Goal: Task Accomplishment & Management: Manage account settings

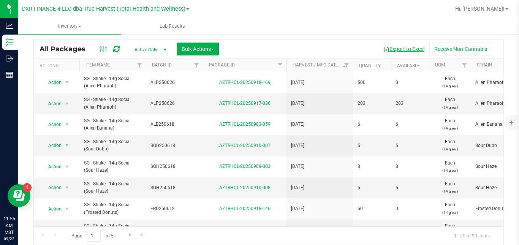
click at [404, 53] on button "Export to Excel" at bounding box center [403, 49] width 51 height 13
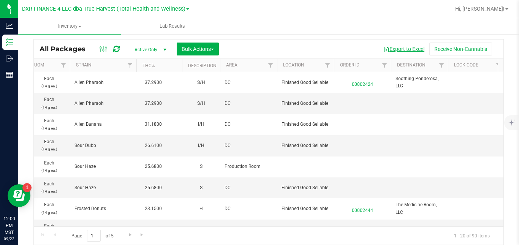
scroll to position [0, 801]
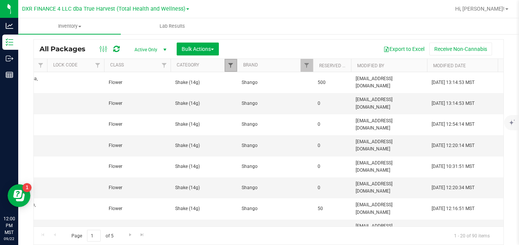
click at [230, 65] on span "Filter" at bounding box center [230, 65] width 6 height 6
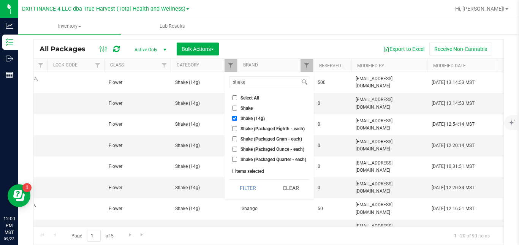
click at [241, 120] on span "Shake (14g)" at bounding box center [252, 118] width 24 height 5
click at [237, 120] on input "Shake (14g)" at bounding box center [234, 118] width 5 height 5
checkbox input "false"
drag, startPoint x: 257, startPoint y: 83, endPoint x: 228, endPoint y: 84, distance: 29.7
click at [228, 84] on div "shake Select All A Buds AA Buds Accessories B Buds BB Buds Bubble Hash By-produ…" at bounding box center [268, 135] width 89 height 127
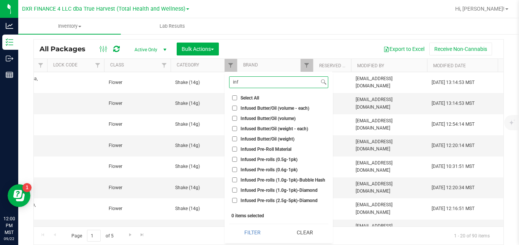
type input "inf"
click at [288, 181] on span "Infused Pre-rolls (1.0g-1pk)-Bubble Hash" at bounding box center [282, 180] width 85 height 5
click at [237, 181] on input "Infused Pre-rolls (1.0g-1pk)-Bubble Hash" at bounding box center [234, 179] width 5 height 5
checkbox input "true"
click at [286, 191] on span "Infused Pre-rolls (1.0g-1pk)-Diamond" at bounding box center [278, 190] width 77 height 5
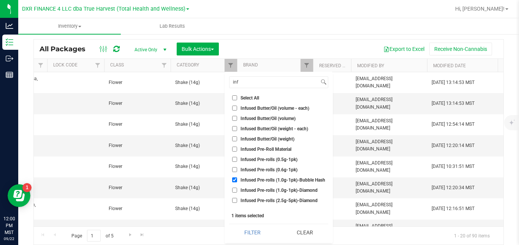
click at [237, 191] on input "Infused Pre-rolls (1.0g-1pk)-Diamond" at bounding box center [234, 190] width 5 height 5
checkbox input "true"
click at [262, 231] on button "Filter" at bounding box center [252, 232] width 47 height 17
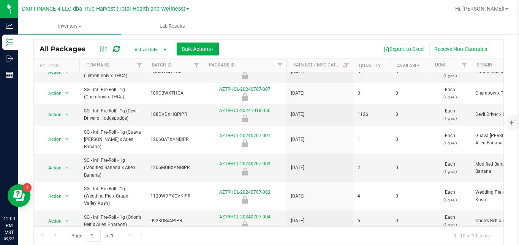
scroll to position [85, 0]
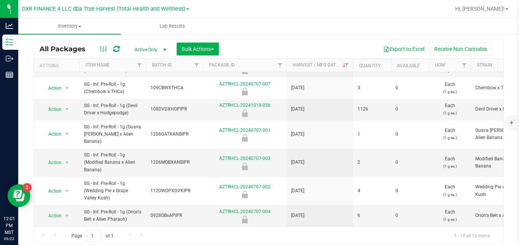
click at [465, 226] on div "Page 1 of 1 1 - 10 of 10 items" at bounding box center [268, 235] width 469 height 18
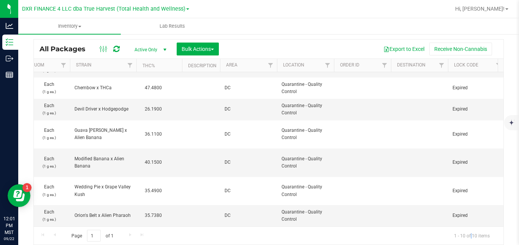
scroll to position [0, 801]
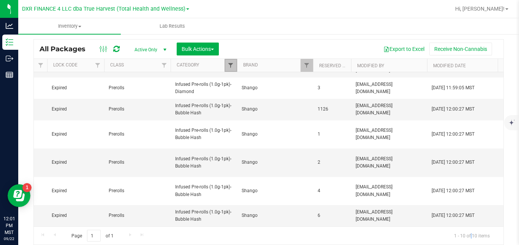
click at [232, 63] on span "Filter" at bounding box center [230, 65] width 6 height 6
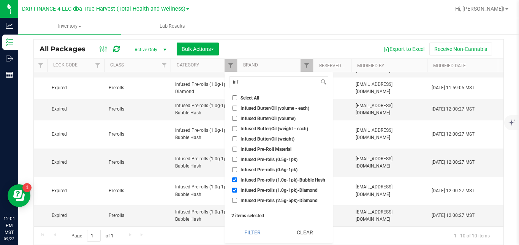
click at [257, 179] on span "Infused Pre-rolls (1.0g-1pk)-Bubble Hash" at bounding box center [282, 180] width 85 height 5
click at [237, 179] on input "Infused Pre-rolls (1.0g-1pk)-Bubble Hash" at bounding box center [234, 179] width 5 height 5
checkbox input "false"
click at [252, 192] on span "Infused Pre-rolls (1.0g-1pk)-Diamond" at bounding box center [278, 190] width 77 height 5
click at [237, 192] on input "Infused Pre-rolls (1.0g-1pk)-Diamond" at bounding box center [234, 190] width 5 height 5
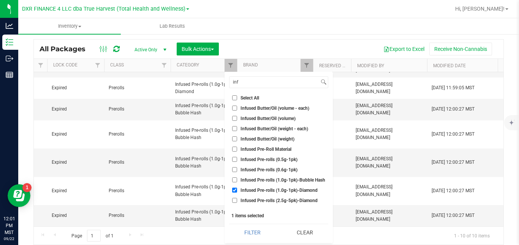
checkbox input "false"
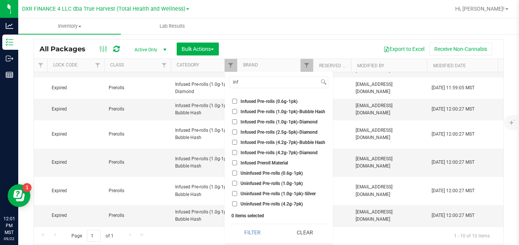
click at [299, 184] on span "Uninfused Pre-rolls (1.0g-1pk)" at bounding box center [271, 183] width 62 height 5
click at [237, 184] on input "Uninfused Pre-rolls (1.0g-1pk)" at bounding box center [234, 183] width 5 height 5
click at [257, 230] on button "Filter" at bounding box center [252, 232] width 47 height 17
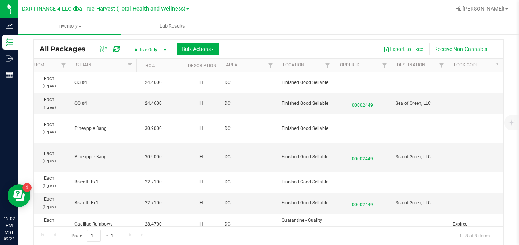
scroll to position [0, 801]
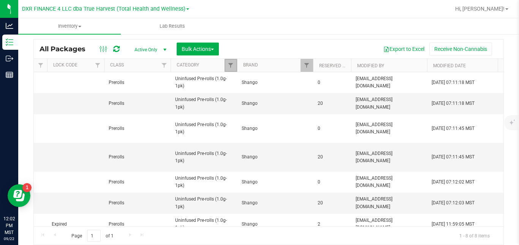
click at [231, 60] on link "Filter" at bounding box center [230, 65] width 13 height 13
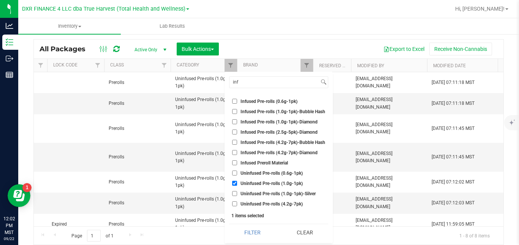
click at [271, 183] on span "Uninfused Pre-rolls (1.0g-1pk)" at bounding box center [271, 183] width 62 height 5
click at [237, 183] on input "Uninfused Pre-rolls (1.0g-1pk)" at bounding box center [234, 183] width 5 height 5
checkbox input "false"
click at [267, 195] on span "Uninfused Pre-rolls (1.0g-1pk)-Silver" at bounding box center [277, 193] width 75 height 5
click at [237, 195] on input "Uninfused Pre-rolls (1.0g-1pk)-Silver" at bounding box center [234, 193] width 5 height 5
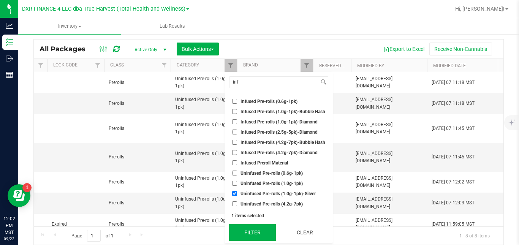
click at [256, 230] on button "Filter" at bounding box center [252, 232] width 47 height 17
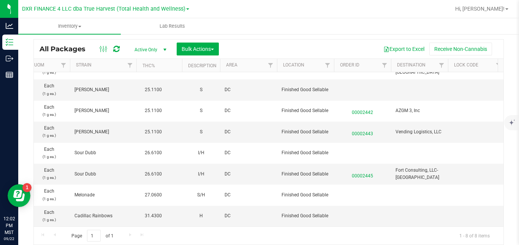
scroll to position [0, 801]
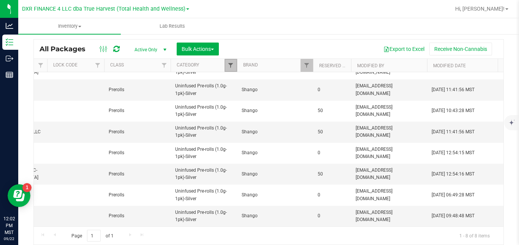
click at [231, 63] on span "Filter" at bounding box center [230, 65] width 6 height 6
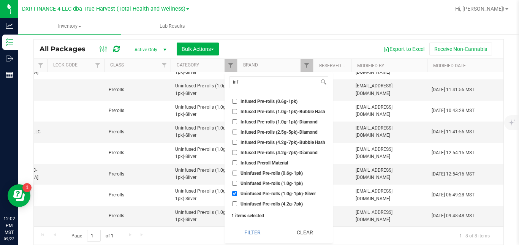
click at [257, 192] on span "Uninfused Pre-rolls (1.0g-1pk)-Silver" at bounding box center [277, 193] width 75 height 5
click at [237, 192] on input "Uninfused Pre-rolls (1.0g-1pk)-Silver" at bounding box center [234, 193] width 5 height 5
checkbox input "false"
click at [268, 141] on span "Infused Pre-rolls (4.2g-7pk)-Bubble Hash" at bounding box center [282, 142] width 85 height 5
click at [237, 141] on input "Infused Pre-rolls (4.2g-7pk)-Bubble Hash" at bounding box center [234, 142] width 5 height 5
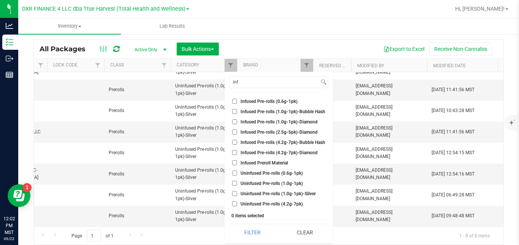
checkbox input "true"
click at [264, 152] on span "Infused Pre-rolls (4.2g-7pk)-Diamond" at bounding box center [278, 152] width 77 height 5
click at [237, 152] on input "Infused Pre-rolls (4.2g-7pk)-Diamond" at bounding box center [234, 152] width 5 height 5
checkbox input "true"
click at [259, 235] on button "Filter" at bounding box center [252, 232] width 47 height 17
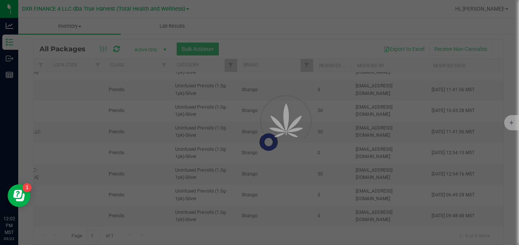
scroll to position [0, 0]
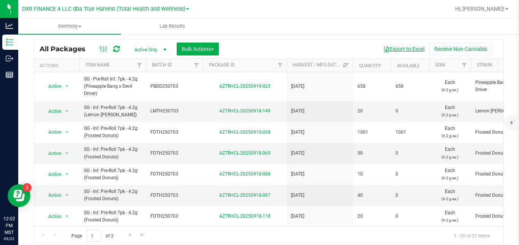
click at [396, 46] on button "Export to Excel" at bounding box center [403, 49] width 51 height 13
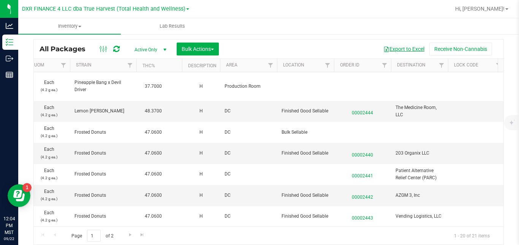
scroll to position [0, 801]
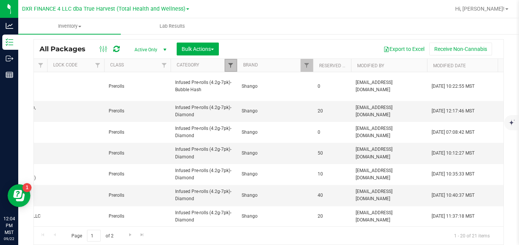
click at [233, 63] on span "Filter" at bounding box center [230, 65] width 6 height 6
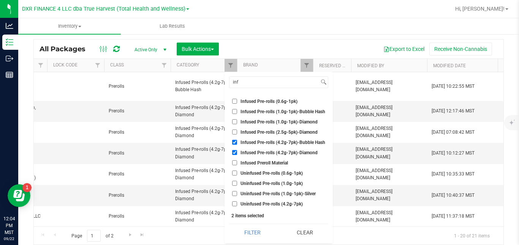
click at [275, 144] on span "Infused Pre-rolls (4.2g-7pk)-Bubble Hash" at bounding box center [282, 142] width 85 height 5
click at [237, 144] on input "Infused Pre-rolls (4.2g-7pk)-Bubble Hash" at bounding box center [234, 142] width 5 height 5
checkbox input "false"
click at [270, 156] on li "Infused Pre-rolls (4.2g-7pk)-Diamond" at bounding box center [278, 152] width 99 height 8
click at [272, 151] on span "Infused Pre-rolls (4.2g-7pk)-Diamond" at bounding box center [278, 152] width 77 height 5
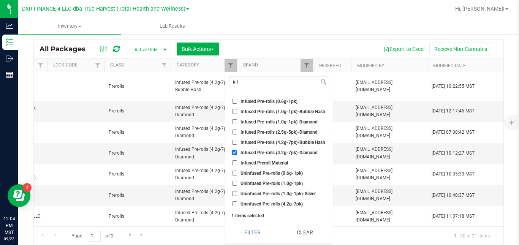
click at [237, 151] on input "Infused Pre-rolls (4.2g-7pk)-Diamond" at bounding box center [234, 152] width 5 height 5
checkbox input "false"
click at [284, 205] on span "Uninfused Pre-rolls (4.2g-7pk)" at bounding box center [271, 204] width 62 height 5
click at [237, 205] on input "Uninfused Pre-rolls (4.2g-7pk)" at bounding box center [234, 203] width 5 height 5
checkbox input "true"
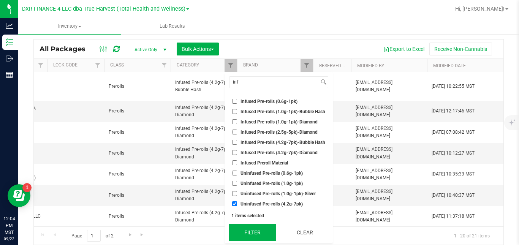
click at [259, 230] on button "Filter" at bounding box center [252, 232] width 47 height 17
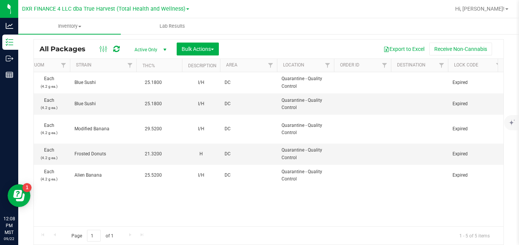
scroll to position [0, 801]
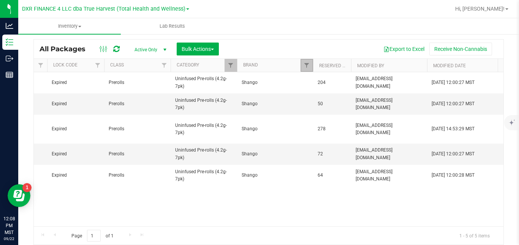
click at [310, 63] on link "Filter" at bounding box center [306, 65] width 13 height 13
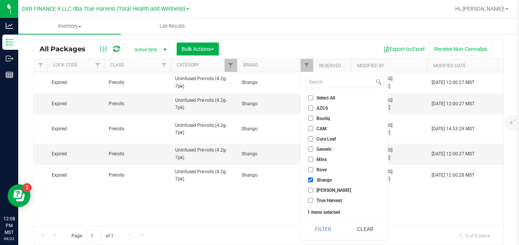
click at [327, 181] on span "Shango" at bounding box center [324, 180] width 16 height 5
click at [313, 181] on input "Shango" at bounding box center [310, 179] width 5 height 5
checkbox input "false"
click at [324, 130] on span "CAM" at bounding box center [321, 128] width 10 height 5
click at [313, 130] on input "CAM" at bounding box center [310, 128] width 5 height 5
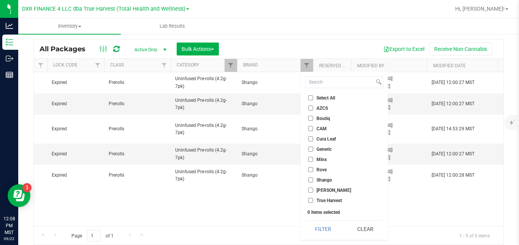
checkbox input "true"
click at [326, 232] on button "Filter" at bounding box center [323, 229] width 36 height 17
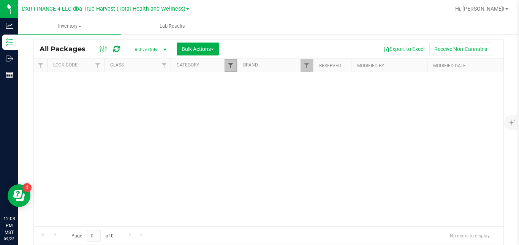
click at [231, 65] on span "Filter" at bounding box center [230, 65] width 6 height 6
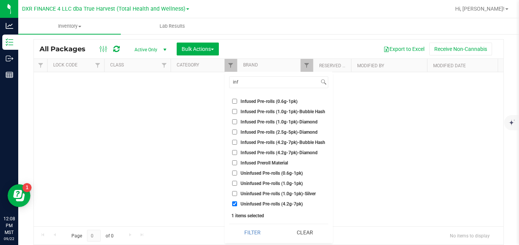
click at [254, 202] on span "Uninfused Pre-rolls (4.2g-7pk)" at bounding box center [271, 204] width 62 height 5
click at [237, 202] on input "Uninfused Pre-rolls (4.2g-7pk)" at bounding box center [234, 203] width 5 height 5
checkbox input "false"
drag, startPoint x: 254, startPoint y: 81, endPoint x: 229, endPoint y: 84, distance: 24.9
click at [229, 84] on input "inf" at bounding box center [274, 82] width 90 height 11
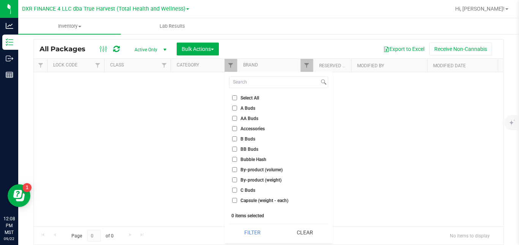
click at [249, 107] on span "A Buds" at bounding box center [247, 108] width 15 height 5
click at [237, 107] on input "A Buds" at bounding box center [234, 108] width 5 height 5
click at [259, 231] on button "Filter" at bounding box center [252, 232] width 47 height 17
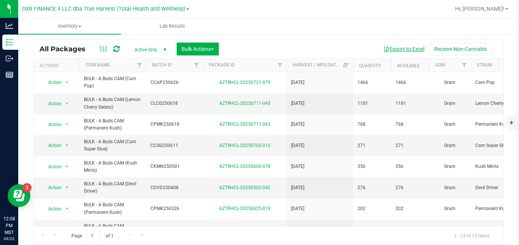
click at [414, 50] on button "Export to Excel" at bounding box center [403, 49] width 51 height 13
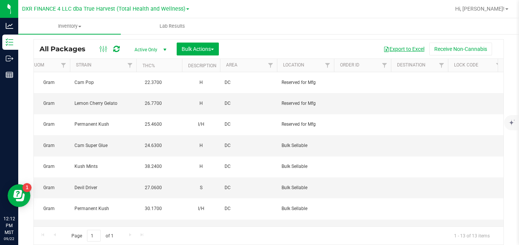
scroll to position [0, 801]
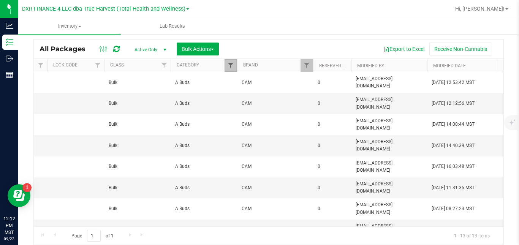
click at [232, 66] on span "Filter" at bounding box center [230, 65] width 6 height 6
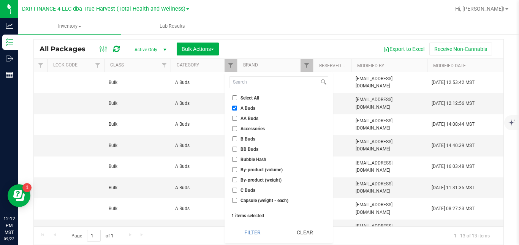
click at [240, 106] on span "A Buds" at bounding box center [247, 108] width 15 height 5
click at [237, 106] on input "A Buds" at bounding box center [234, 108] width 5 height 5
checkbox input "false"
click at [243, 119] on span "AA Buds" at bounding box center [249, 118] width 18 height 5
click at [237, 119] on input "AA Buds" at bounding box center [234, 118] width 5 height 5
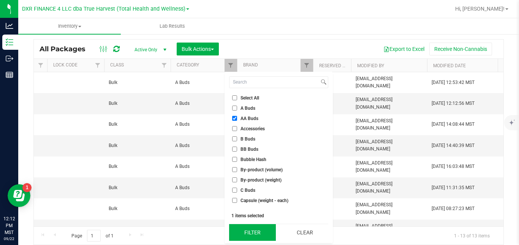
click at [256, 230] on button "Filter" at bounding box center [252, 232] width 47 height 17
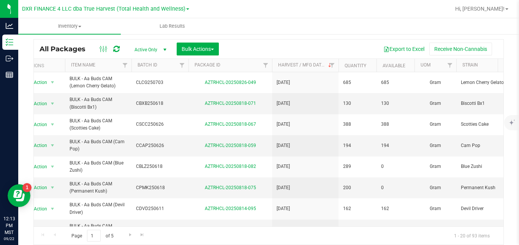
scroll to position [0, 16]
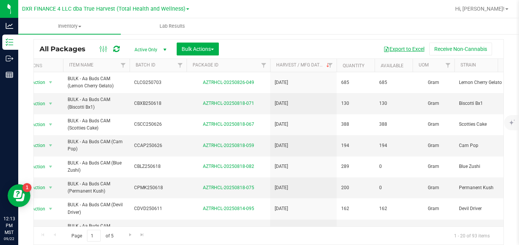
click at [391, 51] on button "Export to Excel" at bounding box center [403, 49] width 51 height 13
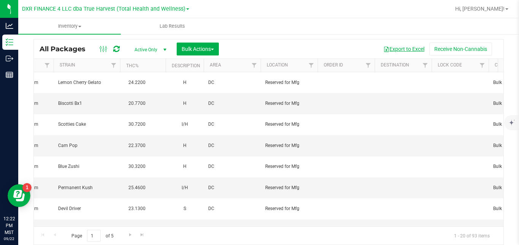
scroll to position [0, 817]
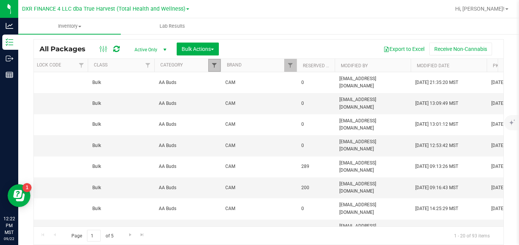
click at [215, 62] on span "Filter" at bounding box center [214, 65] width 6 height 6
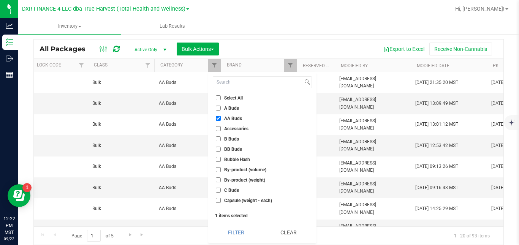
click at [222, 118] on label "AA Buds" at bounding box center [229, 118] width 26 height 5
click at [221, 118] on input "AA Buds" at bounding box center [218, 118] width 5 height 5
checkbox input "false"
click at [223, 136] on li "B Buds" at bounding box center [262, 139] width 99 height 8
click at [223, 140] on label "B Buds" at bounding box center [227, 138] width 23 height 5
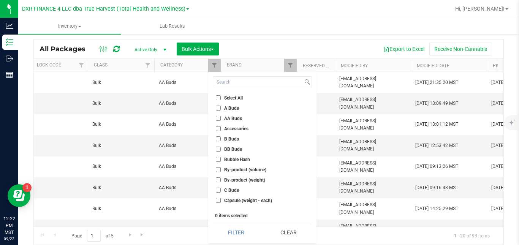
click at [221, 140] on input "B Buds" at bounding box center [218, 138] width 5 height 5
click at [237, 228] on button "Filter" at bounding box center [236, 232] width 47 height 17
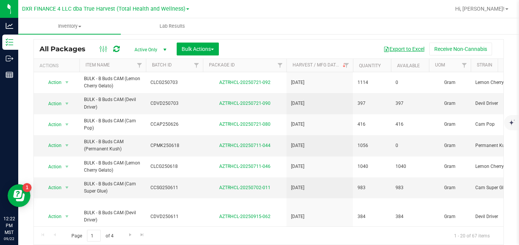
click at [392, 50] on button "Export to Excel" at bounding box center [403, 49] width 51 height 13
click at [328, 227] on div "Page 1 of 4 1 - 20 of 67 items" at bounding box center [268, 235] width 469 height 18
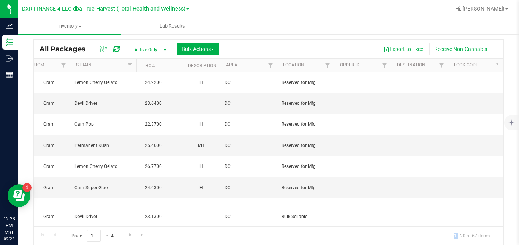
scroll to position [0, 801]
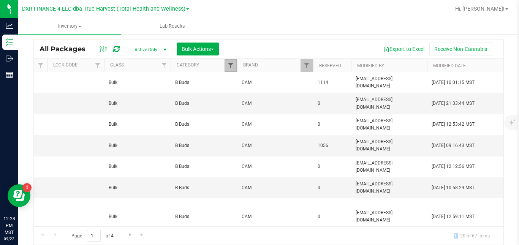
click at [230, 64] on span "Filter" at bounding box center [230, 65] width 6 height 6
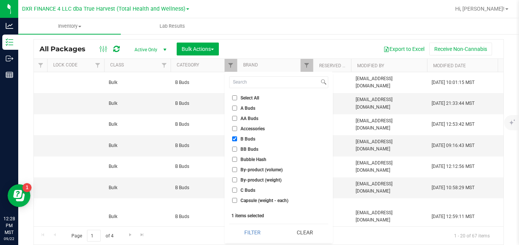
click at [243, 139] on span "B Buds" at bounding box center [247, 139] width 15 height 5
click at [237, 139] on input "B Buds" at bounding box center [234, 138] width 5 height 5
checkbox input "false"
click at [243, 150] on span "BB Buds" at bounding box center [249, 149] width 18 height 5
click at [237, 150] on input "BB Buds" at bounding box center [234, 149] width 5 height 5
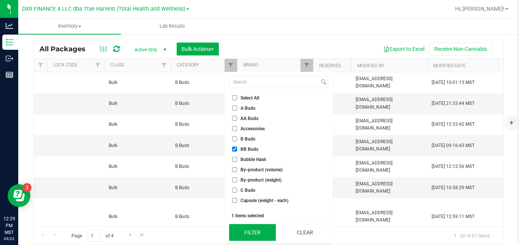
click at [254, 231] on button "Filter" at bounding box center [252, 232] width 47 height 17
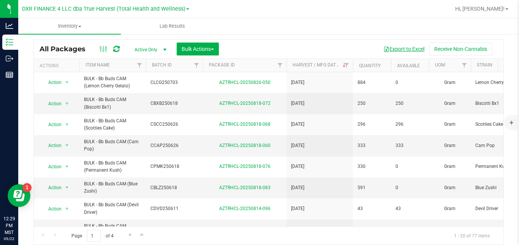
click at [391, 50] on button "Export to Excel" at bounding box center [403, 49] width 51 height 13
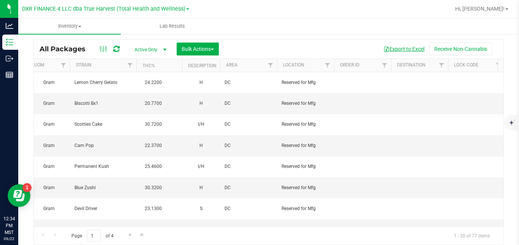
scroll to position [0, 801]
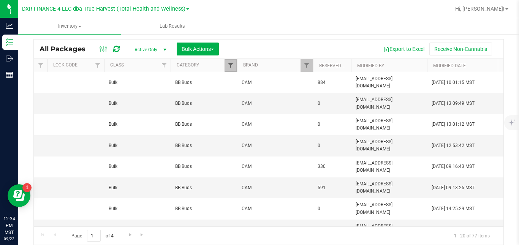
click at [228, 66] on span "Filter" at bounding box center [230, 65] width 6 height 6
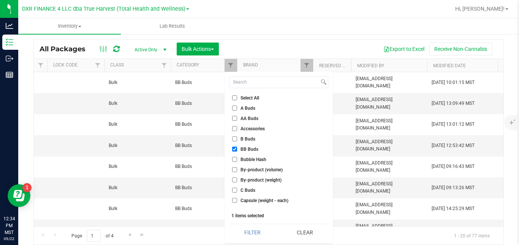
click at [245, 150] on span "BB Buds" at bounding box center [249, 149] width 18 height 5
click at [237, 150] on input "BB Buds" at bounding box center [234, 149] width 5 height 5
checkbox input "false"
click at [246, 189] on span "C Buds" at bounding box center [247, 190] width 15 height 5
click at [237, 189] on input "C Buds" at bounding box center [234, 190] width 5 height 5
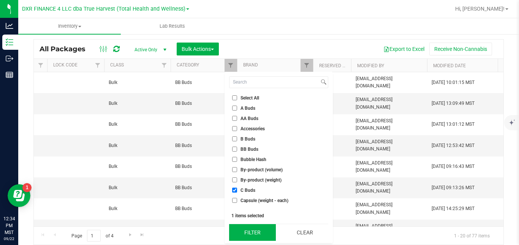
click at [246, 230] on button "Filter" at bounding box center [252, 232] width 47 height 17
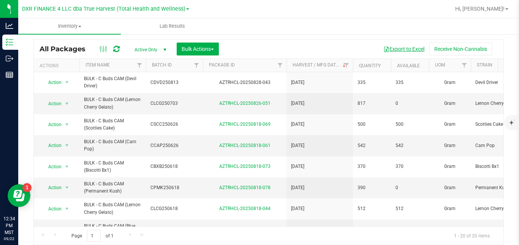
click at [391, 48] on button "Export to Excel" at bounding box center [403, 49] width 51 height 13
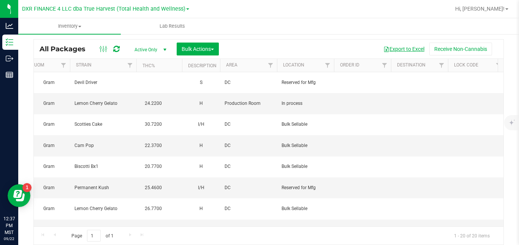
scroll to position [0, 801]
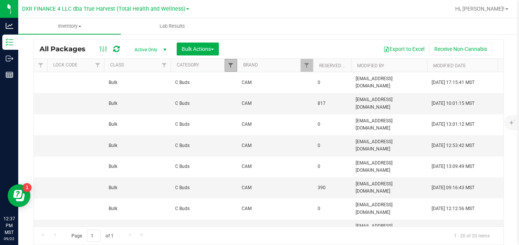
click at [227, 65] on span "Filter" at bounding box center [230, 65] width 6 height 6
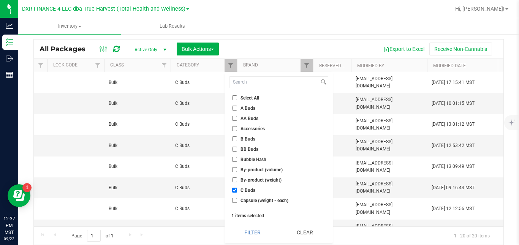
click at [249, 191] on span "C Buds" at bounding box center [247, 190] width 15 height 5
click at [237, 191] on input "C Buds" at bounding box center [234, 190] width 5 height 5
checkbox input "false"
click at [257, 81] on input at bounding box center [274, 82] width 90 height 11
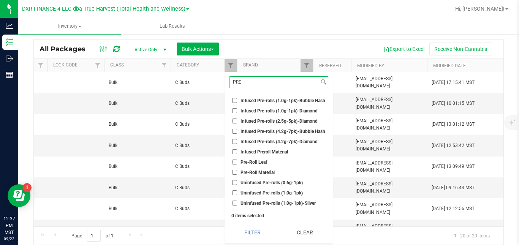
scroll to position [48, 0]
type input "PRE"
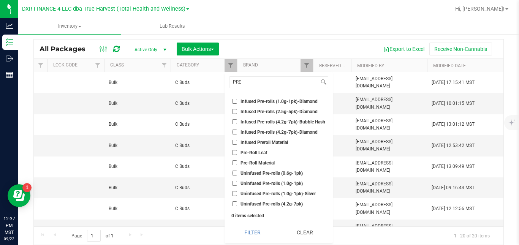
click at [270, 163] on span "Pre-Roll Material" at bounding box center [257, 163] width 34 height 5
click at [237, 163] on input "Pre-Roll Material" at bounding box center [234, 162] width 5 height 5
click at [259, 234] on button "Filter" at bounding box center [252, 232] width 47 height 17
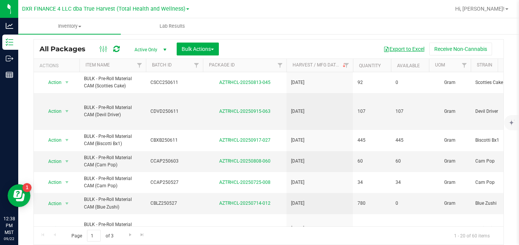
click at [384, 49] on button "Export to Excel" at bounding box center [403, 49] width 51 height 13
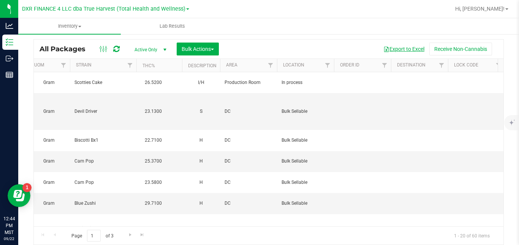
scroll to position [0, 801]
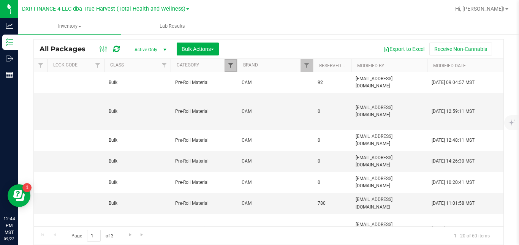
click at [233, 64] on span "Filter" at bounding box center [230, 65] width 6 height 6
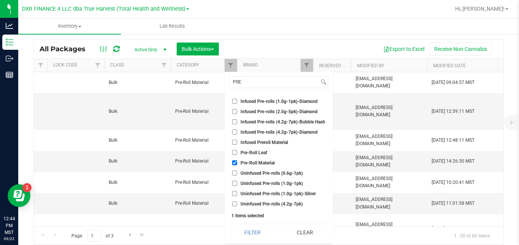
click at [243, 163] on span "Pre-Roll Material" at bounding box center [257, 163] width 34 height 5
click at [237, 163] on input "Pre-Roll Material" at bounding box center [234, 162] width 5 height 5
checkbox input "false"
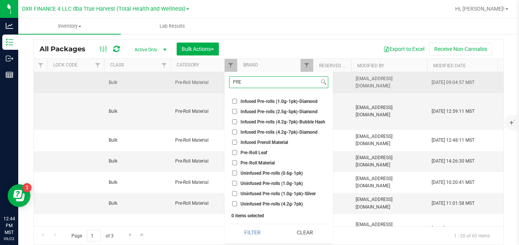
drag, startPoint x: 250, startPoint y: 83, endPoint x: 216, endPoint y: 84, distance: 34.2
click at [216, 84] on body "Analytics Inventory Outbound Reports 12:44 PM MST 09/22/2025 09/22 DXR FINANCE …" at bounding box center [259, 122] width 519 height 245
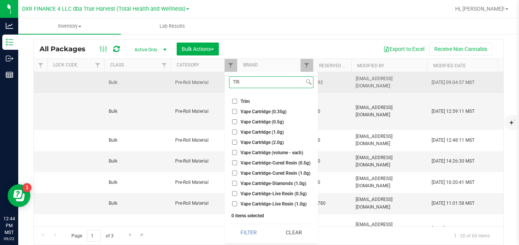
scroll to position [0, 0]
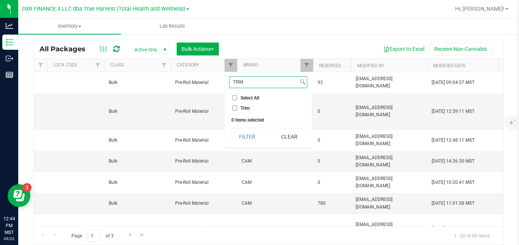
type input "TRIM"
click at [241, 108] on span "Trim" at bounding box center [244, 108] width 9 height 5
click at [237, 108] on input "Trim" at bounding box center [234, 108] width 5 height 5
checkbox input "true"
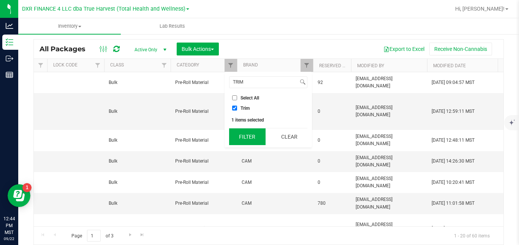
click at [243, 134] on button "Filter" at bounding box center [247, 136] width 36 height 17
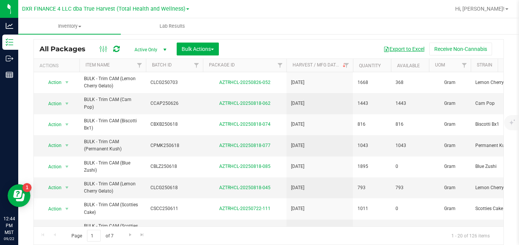
click at [393, 48] on button "Export to Excel" at bounding box center [403, 49] width 51 height 13
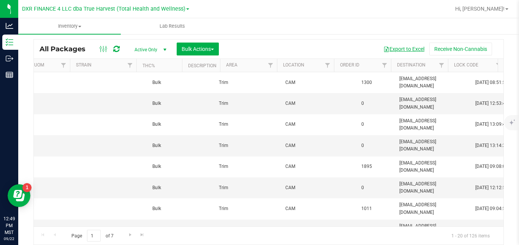
scroll to position [0, 801]
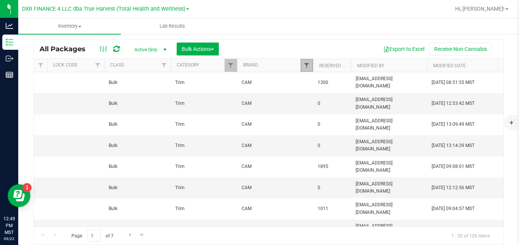
click at [307, 63] on span "Filter" at bounding box center [306, 65] width 6 height 6
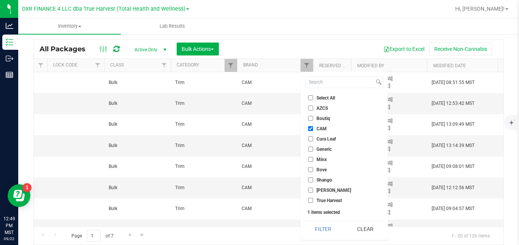
click at [324, 130] on span "CAM" at bounding box center [321, 128] width 10 height 5
click at [313, 130] on input "CAM" at bounding box center [310, 128] width 5 height 5
checkbox input "false"
click at [325, 200] on span "True Harvest" at bounding box center [328, 200] width 25 height 5
click at [313, 200] on input "True Harvest" at bounding box center [310, 200] width 5 height 5
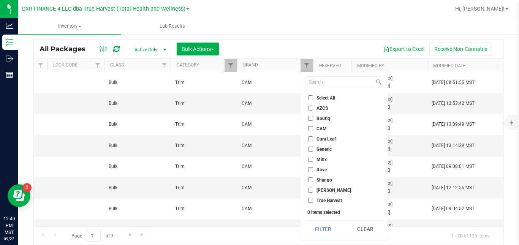
checkbox input "true"
click at [317, 231] on button "Filter" at bounding box center [323, 229] width 36 height 17
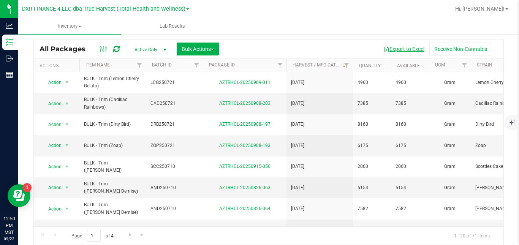
click at [392, 47] on button "Export to Excel" at bounding box center [403, 49] width 51 height 13
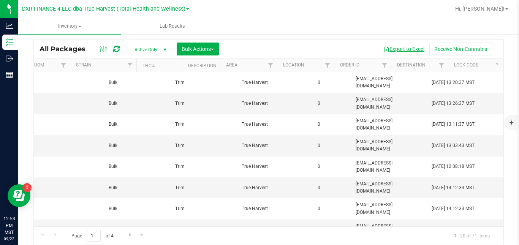
scroll to position [0, 801]
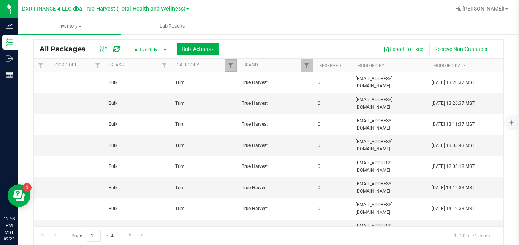
click at [232, 62] on link "Filter" at bounding box center [230, 65] width 13 height 13
checkbox input "true"
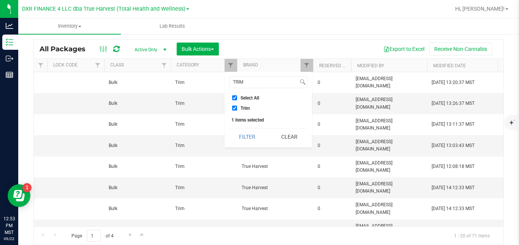
click at [239, 108] on label "Trim" at bounding box center [240, 108] width 17 height 5
click at [237, 108] on input "Trim" at bounding box center [234, 108] width 5 height 5
checkbox input "false"
drag, startPoint x: 258, startPoint y: 84, endPoint x: 227, endPoint y: 84, distance: 30.4
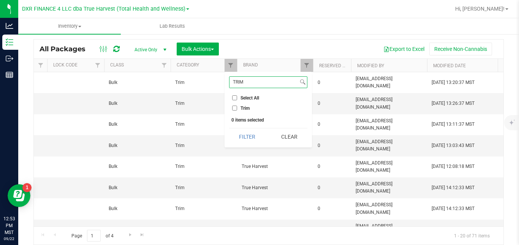
click at [227, 84] on div "TRIM Select All A Buds AA Buds Accessories B Buds BB Buds Bubble Hash By-produc…" at bounding box center [267, 110] width 87 height 76
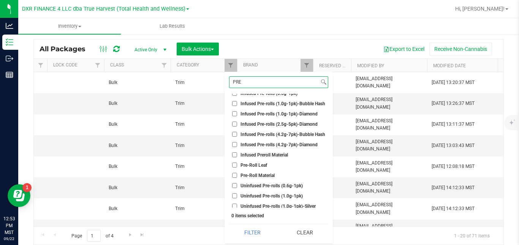
scroll to position [48, 0]
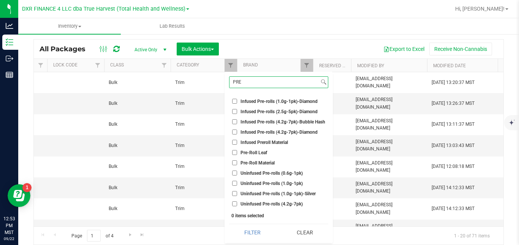
type input "PRE"
click at [265, 161] on span "Pre-Roll Material" at bounding box center [257, 163] width 34 height 5
click at [237, 161] on input "Pre-Roll Material" at bounding box center [234, 162] width 5 height 5
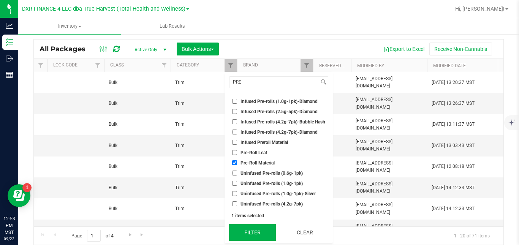
click at [260, 231] on button "Filter" at bounding box center [252, 232] width 47 height 17
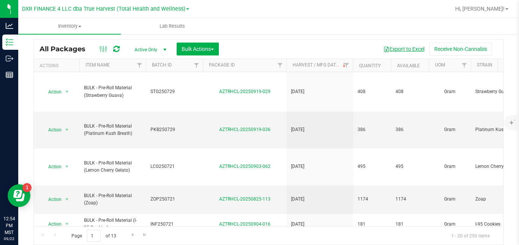
click at [394, 49] on button "Export to Excel" at bounding box center [403, 49] width 51 height 13
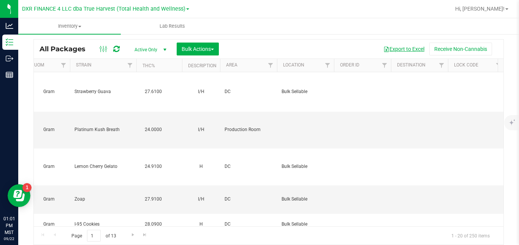
scroll to position [0, 801]
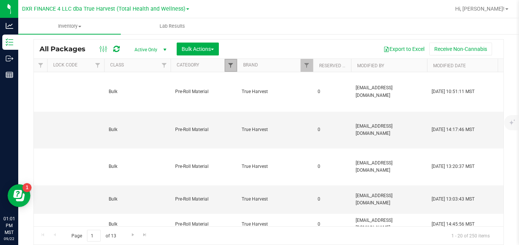
click at [232, 67] on span "Filter" at bounding box center [230, 65] width 6 height 6
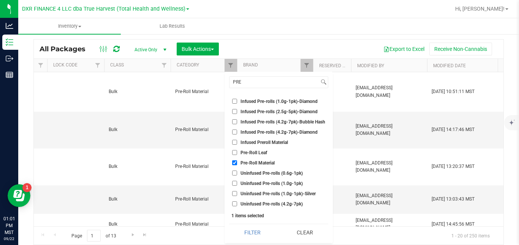
click at [245, 163] on span "Pre-Roll Material" at bounding box center [257, 163] width 34 height 5
click at [237, 163] on input "Pre-Roll Material" at bounding box center [234, 162] width 5 height 5
checkbox input "false"
drag, startPoint x: 245, startPoint y: 80, endPoint x: 224, endPoint y: 81, distance: 20.5
click at [224, 81] on div "PRE Select All A Buds AA Buds Accessories B Buds BB Buds Bubble Hash By-product…" at bounding box center [278, 157] width 108 height 171
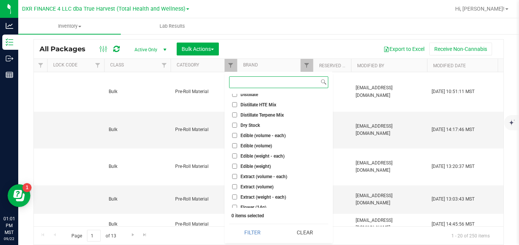
scroll to position [12, 0]
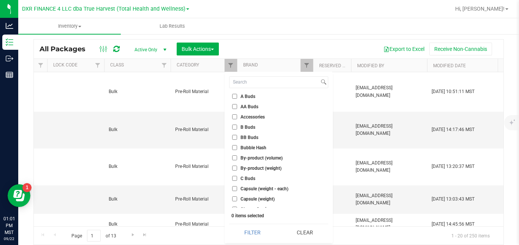
click at [249, 179] on span "C Buds" at bounding box center [247, 178] width 15 height 5
click at [237, 179] on input "C Buds" at bounding box center [234, 178] width 5 height 5
click at [243, 238] on button "Filter" at bounding box center [252, 232] width 47 height 17
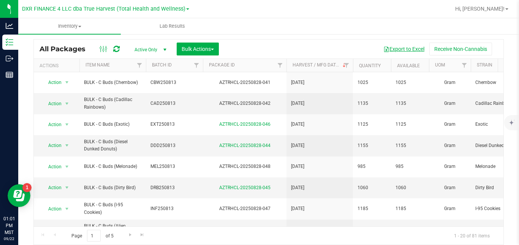
click at [395, 47] on button "Export to Excel" at bounding box center [403, 49] width 51 height 13
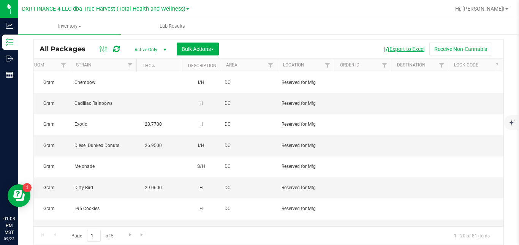
scroll to position [0, 801]
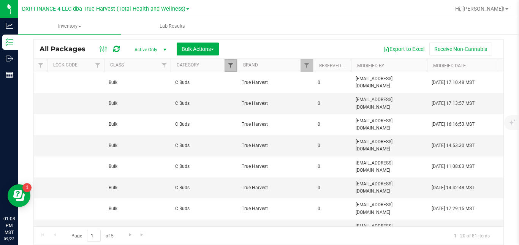
click at [232, 66] on span "Filter" at bounding box center [230, 65] width 6 height 6
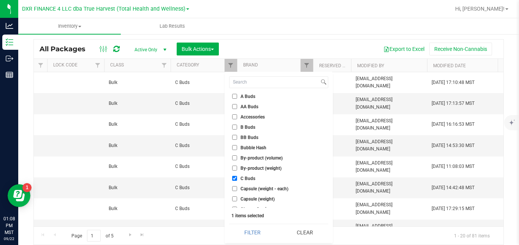
click at [246, 176] on span "C Buds" at bounding box center [247, 178] width 15 height 5
click at [237, 176] on input "C Buds" at bounding box center [234, 178] width 5 height 5
checkbox input "false"
click at [247, 137] on span "BB Buds" at bounding box center [249, 137] width 18 height 5
click at [237, 137] on input "BB Buds" at bounding box center [234, 137] width 5 height 5
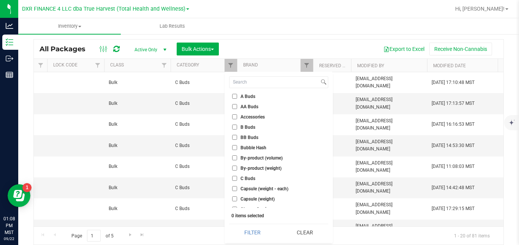
checkbox input "true"
click at [251, 234] on button "Filter" at bounding box center [252, 232] width 47 height 17
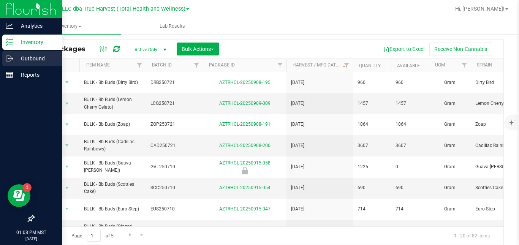
click at [44, 63] on p "Outbound" at bounding box center [36, 58] width 46 height 9
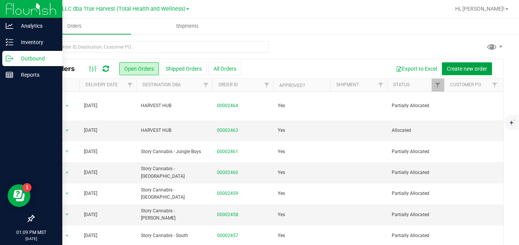
click at [451, 64] on button "Create new order" at bounding box center [467, 68] width 50 height 13
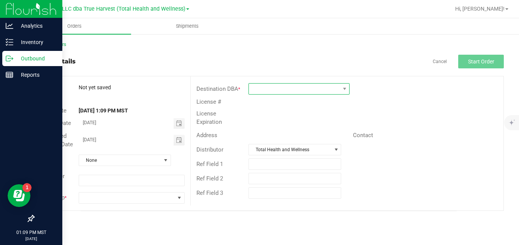
click at [325, 89] on span at bounding box center [294, 89] width 91 height 11
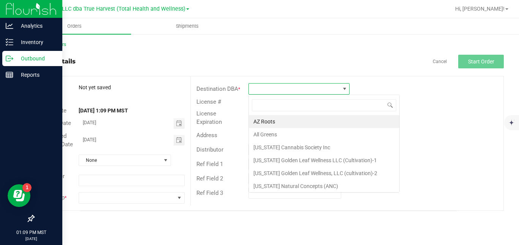
scroll to position [11, 101]
type input "FLOWER"
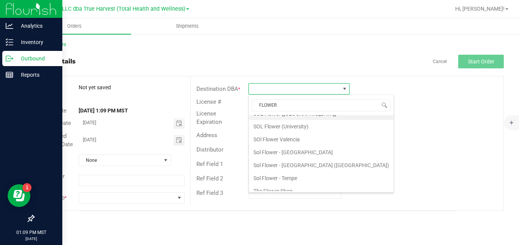
scroll to position [14, 0]
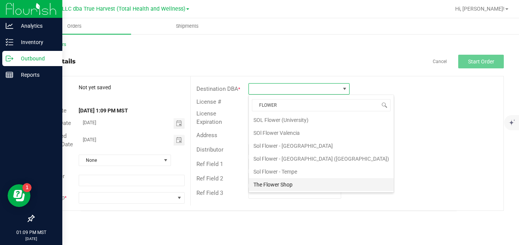
click at [314, 184] on li "The Flower Shop" at bounding box center [321, 184] width 145 height 13
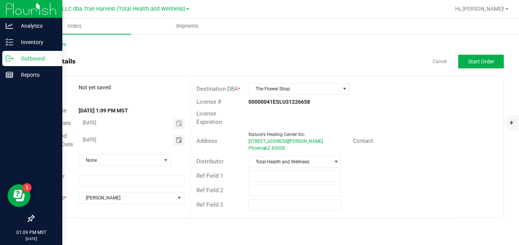
drag, startPoint x: 124, startPoint y: 140, endPoint x: 80, endPoint y: 142, distance: 44.1
click at [80, 142] on input "09/23/2025" at bounding box center [126, 139] width 95 height 9
click at [180, 140] on span "Toggle calendar" at bounding box center [179, 140] width 6 height 6
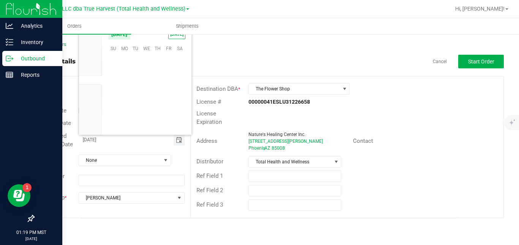
scroll to position [123138, 0]
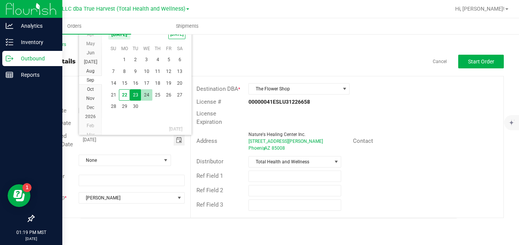
click at [146, 96] on span "24" at bounding box center [146, 95] width 11 height 12
type input "09/24/2025"
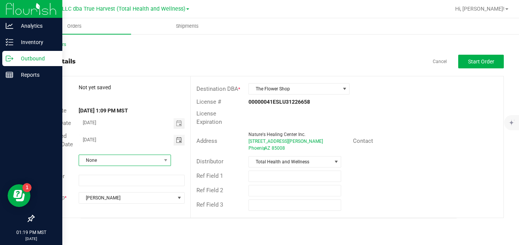
click at [125, 159] on span "None" at bounding box center [120, 160] width 82 height 11
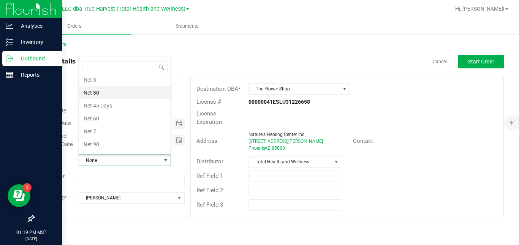
click at [126, 88] on li "Net 30" at bounding box center [125, 92] width 92 height 13
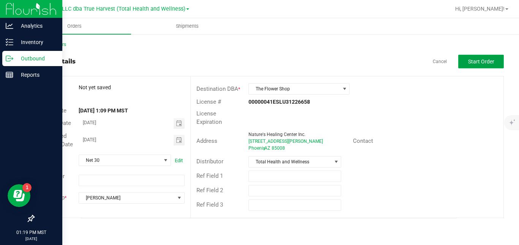
click at [469, 62] on span "Start Order" at bounding box center [481, 61] width 26 height 6
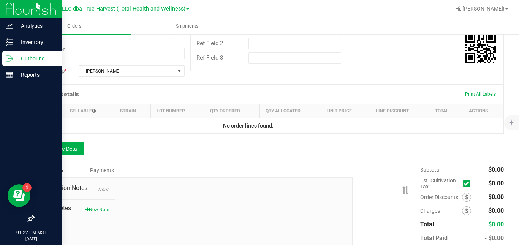
scroll to position [148, 0]
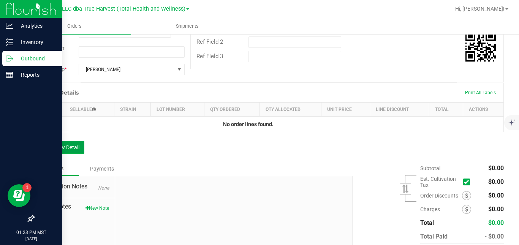
click at [79, 154] on button "Add New Detail" at bounding box center [58, 147] width 51 height 13
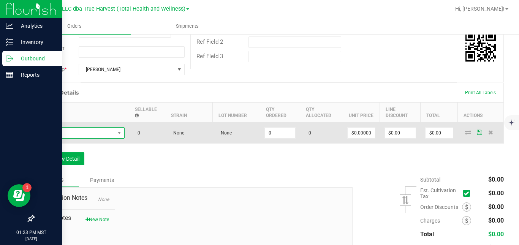
click at [89, 138] on span "NO DATA FOUND" at bounding box center [77, 133] width 76 height 11
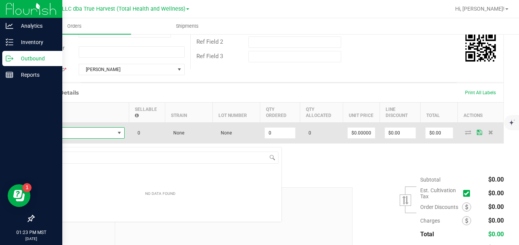
scroll to position [11, 86]
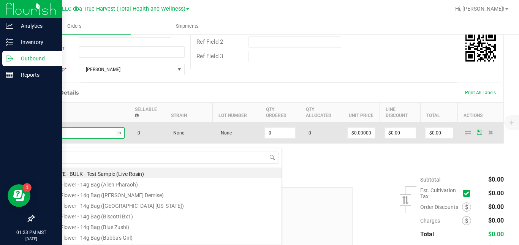
type input "btq - v"
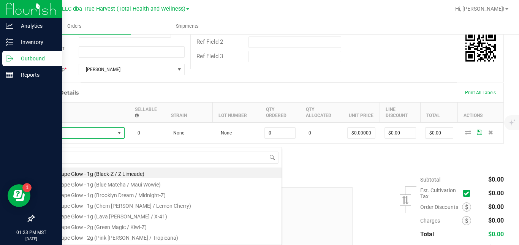
scroll to position [66, 0]
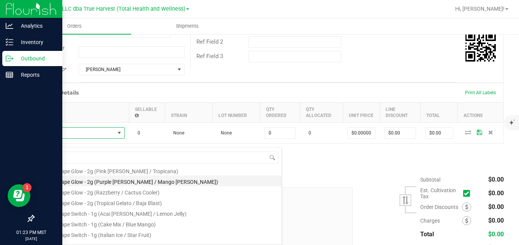
click at [180, 181] on li "BTQ - Vape Glow - 2g (Purple Berry / Mango Runtz)" at bounding box center [160, 180] width 242 height 11
type input "0 ea"
type input "$30.00000"
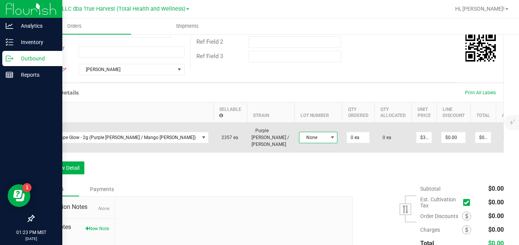
click at [299, 143] on span "None" at bounding box center [313, 137] width 28 height 11
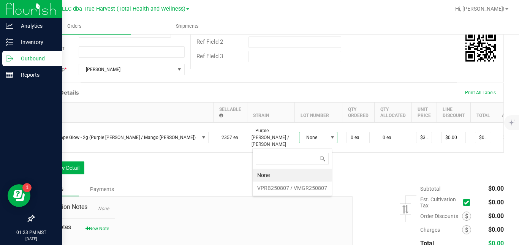
scroll to position [11, 38]
click at [274, 189] on VMGR250807 "VPRB250807 / VMGR250807" at bounding box center [291, 187] width 79 height 13
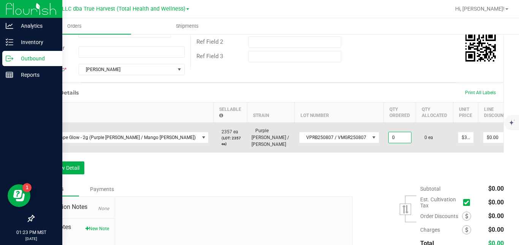
click at [388, 143] on input "0" at bounding box center [399, 137] width 22 height 11
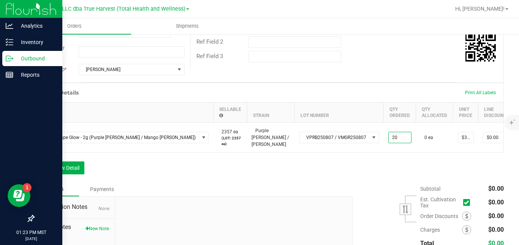
type input "20 ea"
type input "$600.00"
click at [354, 181] on div "Order Details Print All Labels Item Sellable Strain Lot Number Qty Ordered Qty …" at bounding box center [268, 132] width 470 height 99
type input "$30.00000"
click at [368, 182] on div "Order Details Print All Labels Item Sellable Strain Lot Number Qty Ordered Qty …" at bounding box center [268, 132] width 470 height 99
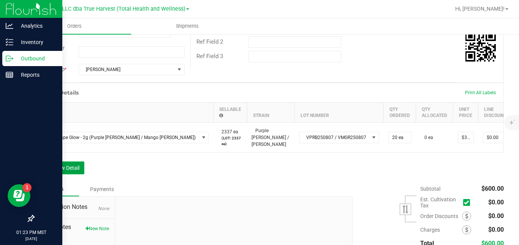
click at [58, 174] on button "Add New Detail" at bounding box center [58, 167] width 51 height 13
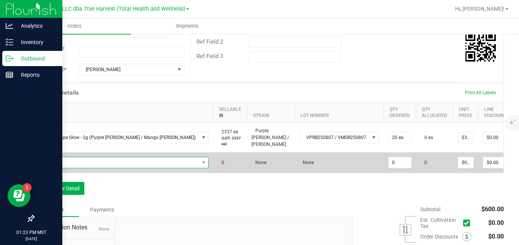
click at [74, 168] on span "NO DATA FOUND" at bounding box center [119, 162] width 160 height 11
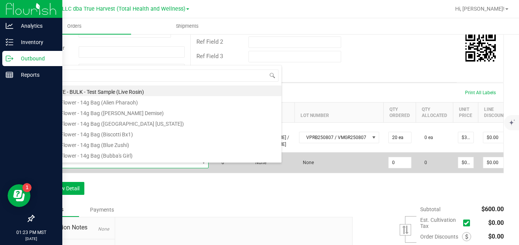
scroll to position [11, 122]
type input "btq - v"
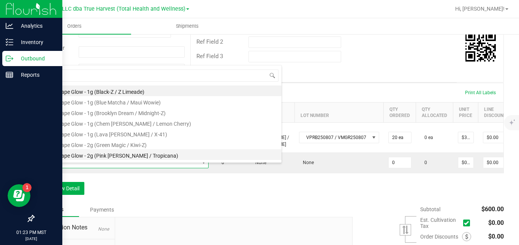
click at [207, 155] on li "BTQ - Vape Glow - 2g (Pink Tangie / Tropicana)" at bounding box center [160, 154] width 242 height 11
type input "0 ea"
type input "$30.00000"
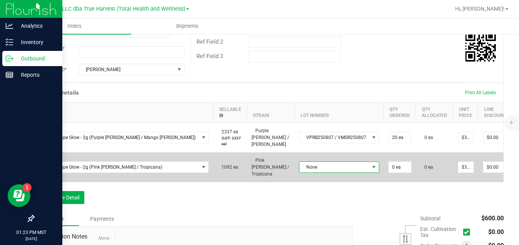
click at [299, 167] on span "None" at bounding box center [334, 167] width 70 height 11
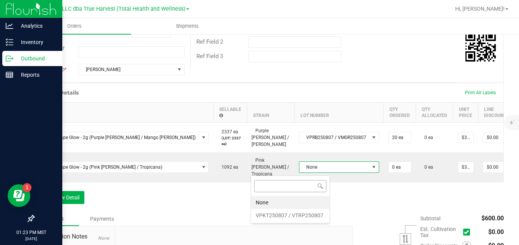
scroll to position [11, 79]
click at [275, 214] on VTRP250807 "VPKT250807 / VTRP250807" at bounding box center [290, 215] width 78 height 13
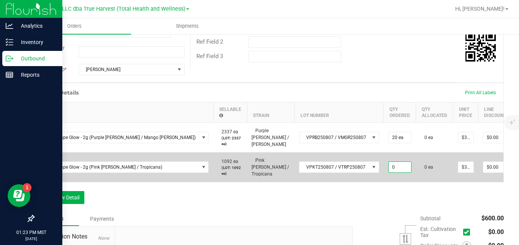
click at [388, 170] on input "0" at bounding box center [399, 167] width 22 height 11
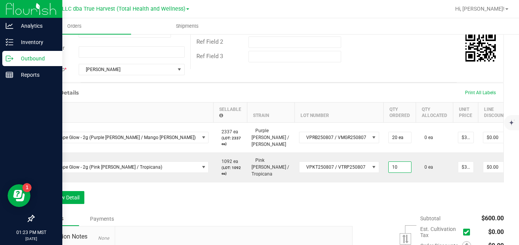
type input "10 ea"
type input "$300.00"
click at [355, 194] on div "Order Details Print All Labels Item Sellable Strain Lot Number Qty Ordered Qty …" at bounding box center [268, 147] width 470 height 129
click at [79, 204] on button "Add New Detail" at bounding box center [58, 197] width 51 height 13
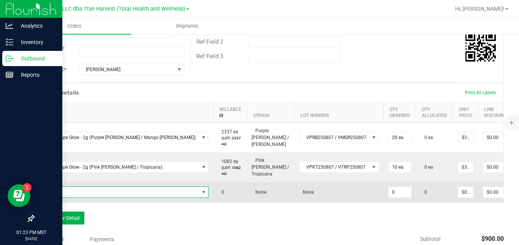
click at [87, 197] on span "NO DATA FOUND" at bounding box center [119, 192] width 160 height 11
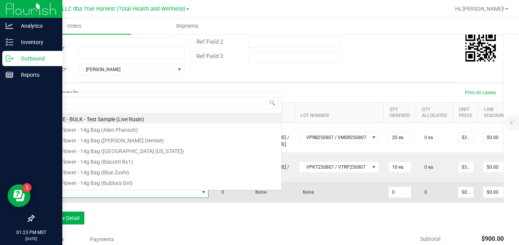
scroll to position [11, 122]
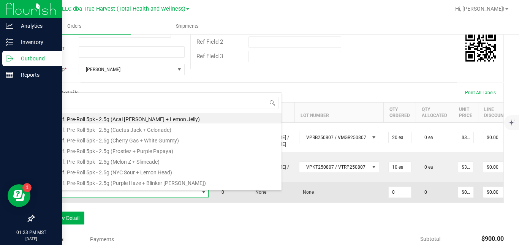
type input "btq - v"
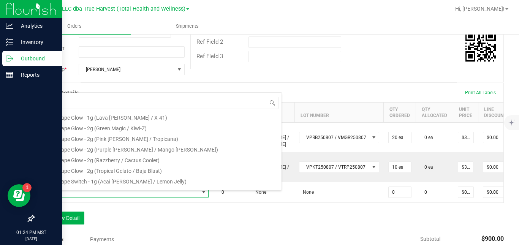
scroll to position [66, 0]
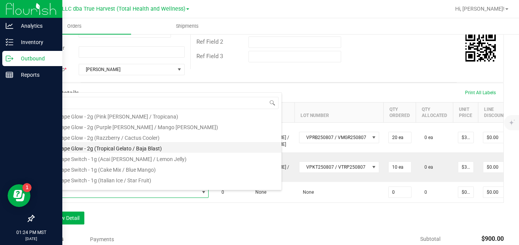
click at [192, 147] on li "BTQ - Vape Glow - 2g (Tropical Gelato / Baja Blast)" at bounding box center [160, 147] width 242 height 11
type input "0 ea"
type input "$30.00000"
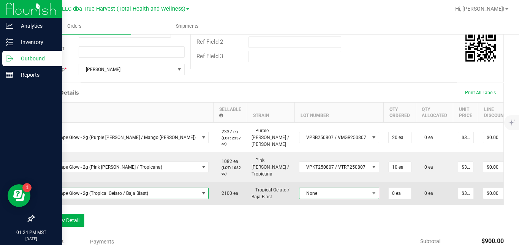
click at [299, 198] on span "None" at bounding box center [334, 193] width 70 height 11
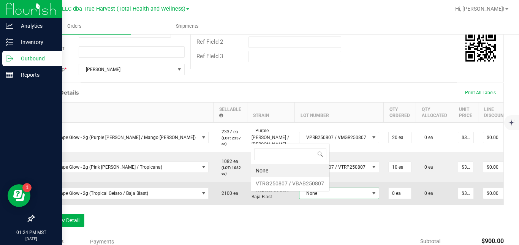
scroll to position [11, 79]
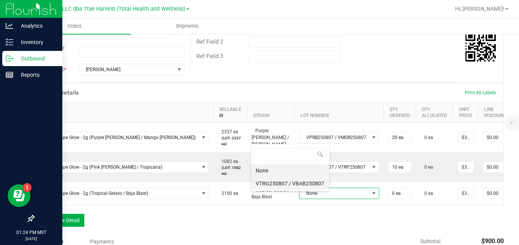
click at [279, 183] on VBAB250807 "VTRG250807 / VBAB250807" at bounding box center [290, 183] width 78 height 13
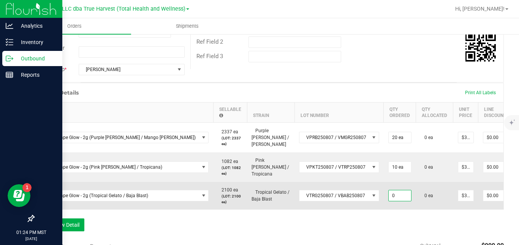
click at [388, 198] on input "0" at bounding box center [399, 195] width 22 height 11
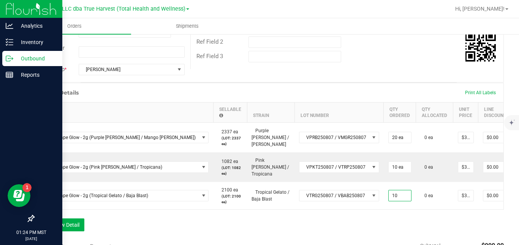
type input "10 ea"
type input "$300.00"
click at [372, 229] on div "Order Details Print All Labels Item Sellable Strain Lot Number Qty Ordered Qty …" at bounding box center [268, 161] width 470 height 156
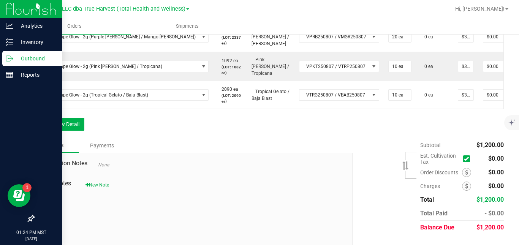
scroll to position [250, 0]
click at [80, 130] on button "Add New Detail" at bounding box center [58, 123] width 51 height 13
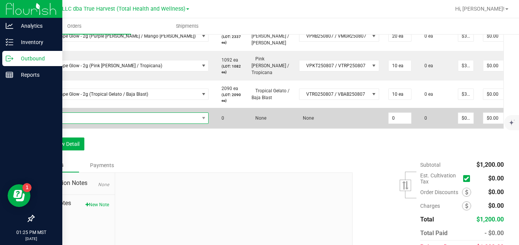
click at [95, 122] on span "NO DATA FOUND" at bounding box center [119, 118] width 160 height 11
type input "btq"
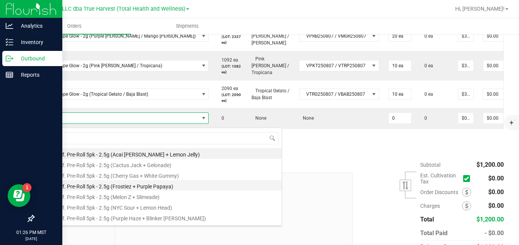
click at [115, 185] on li "BTQ - Inf. Pre-Roll 5pk - 2.5g (Frostiez + Purple Papaya)" at bounding box center [160, 185] width 242 height 11
type input "0 ea"
type input "$22.50000"
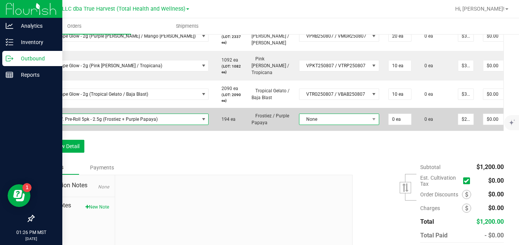
click at [299, 122] on span "None" at bounding box center [334, 119] width 70 height 11
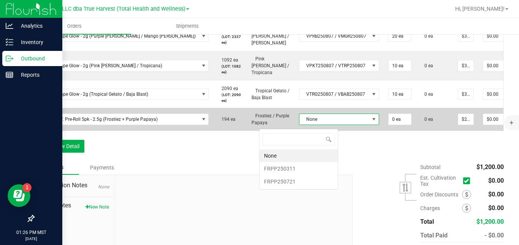
scroll to position [11, 79]
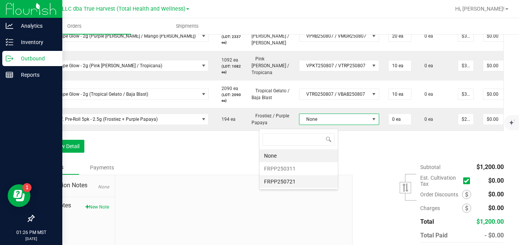
click at [277, 180] on li "FRPP250721" at bounding box center [298, 181] width 78 height 13
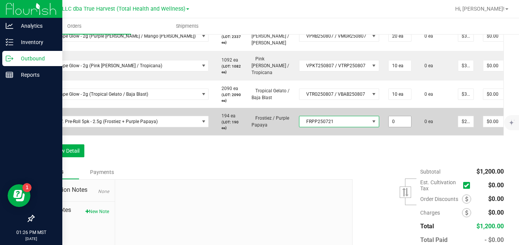
click at [388, 123] on input "0" at bounding box center [399, 121] width 22 height 11
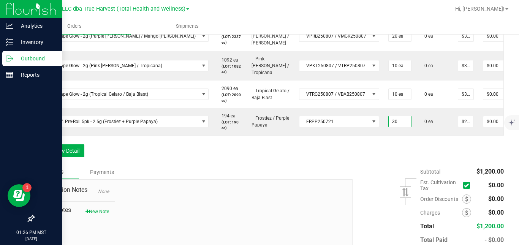
type input "30 ea"
type input "$675.00"
click at [366, 157] on div "Order Details Print All Labels Item Sellable Strain Lot Number Qty Ordered Qty …" at bounding box center [268, 72] width 470 height 183
click at [72, 157] on button "Add New Detail" at bounding box center [58, 150] width 51 height 13
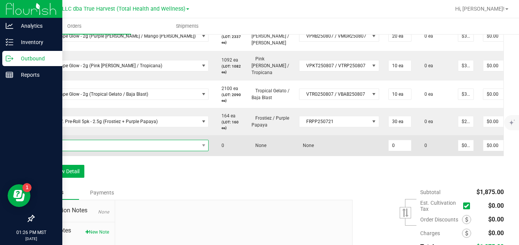
click at [88, 149] on span "NO DATA FOUND" at bounding box center [119, 145] width 160 height 11
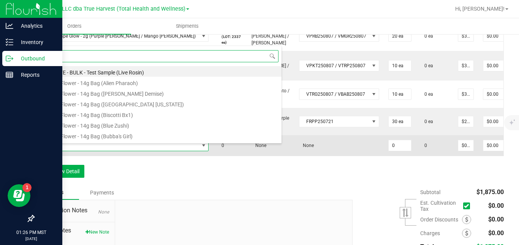
scroll to position [11, 131]
type input "btq"
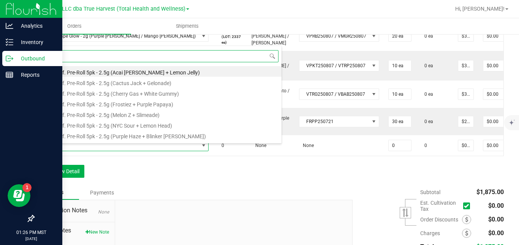
scroll to position [66, 0]
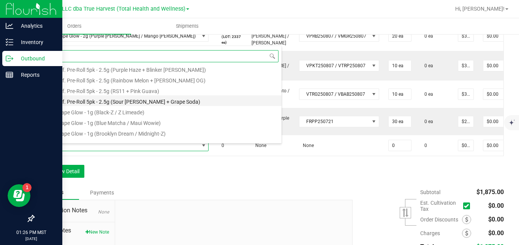
click at [205, 100] on li "BTQ - Inf. Pre-Roll 5pk - 2.5g (Sour Tangie + Grape Soda)" at bounding box center [160, 100] width 242 height 11
type input "0 ea"
type input "$22.50000"
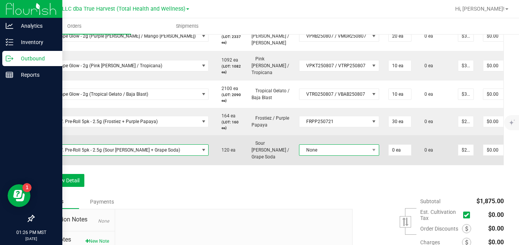
click at [299, 149] on span "None" at bounding box center [334, 150] width 70 height 11
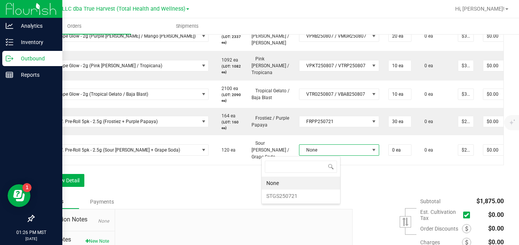
scroll to position [11, 79]
click at [282, 197] on li "STGS250721" at bounding box center [301, 195] width 78 height 13
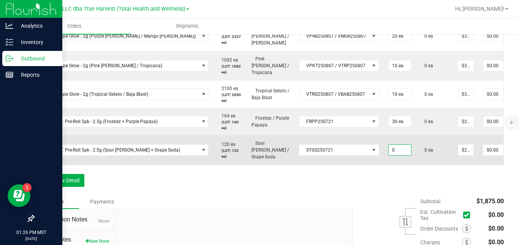
click at [388, 152] on input "0" at bounding box center [399, 150] width 22 height 11
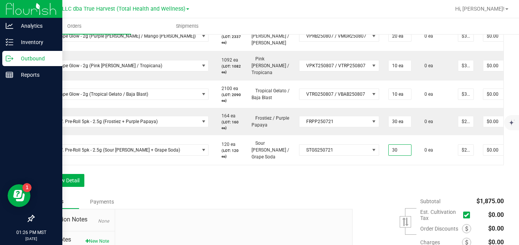
type input "30 ea"
type input "$675.00"
click at [363, 186] on div "Order Details Print All Labels Item Sellable Strain Lot Number Qty Ordered Qty …" at bounding box center [268, 87] width 470 height 213
click at [78, 183] on button "Add New Detail" at bounding box center [58, 180] width 51 height 13
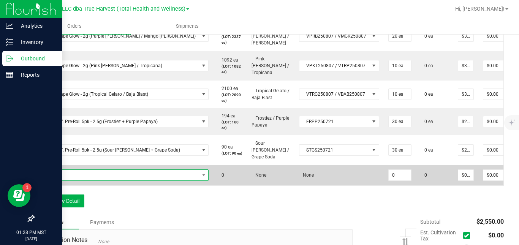
click at [85, 173] on span "NO DATA FOUND" at bounding box center [119, 175] width 160 height 11
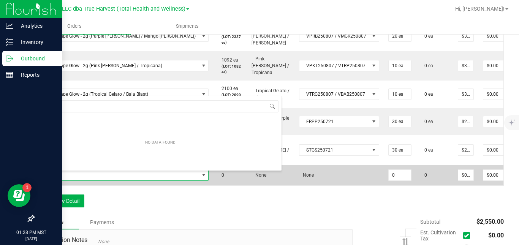
scroll to position [0, 0]
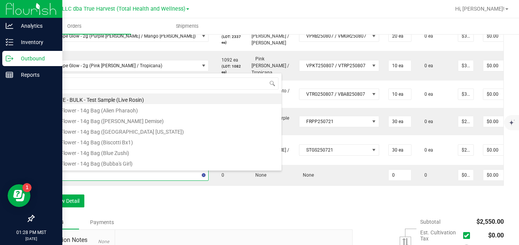
type input "btq -"
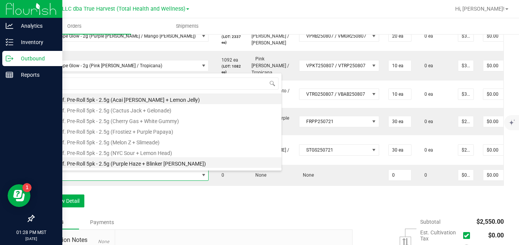
click at [239, 163] on li "BTQ - Inf. Pre-Roll 5pk - 2.5g (Purple Haze + Blinker Berry)" at bounding box center [160, 162] width 242 height 11
type input "0 ea"
type input "$22.50000"
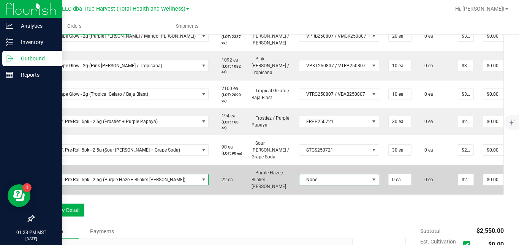
click at [299, 176] on span "None" at bounding box center [334, 179] width 70 height 11
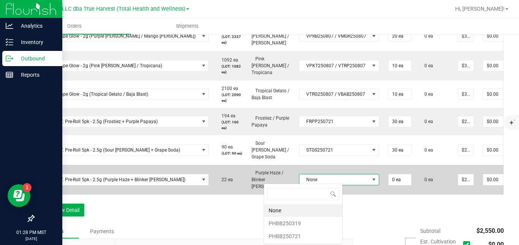
scroll to position [11, 79]
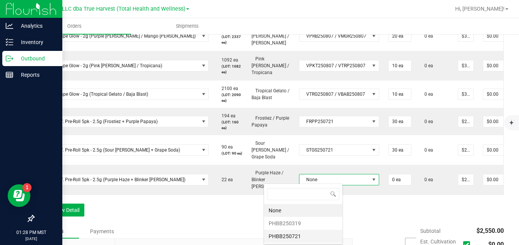
click at [288, 236] on li "PHBB250721" at bounding box center [303, 236] width 78 height 13
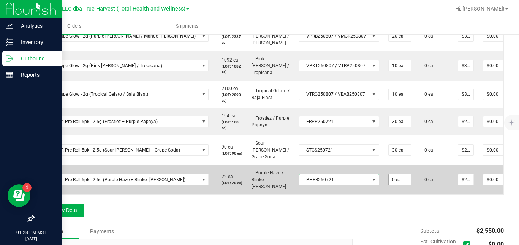
click at [388, 182] on input "0 ea" at bounding box center [399, 179] width 22 height 11
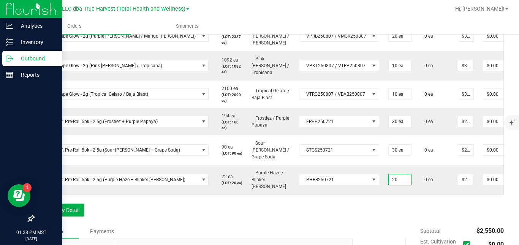
type input "20 ea"
type input "$450.00"
click at [365, 204] on div "Order Details Print All Labels Item Sellable Strain Lot Number Qty Ordered Qty …" at bounding box center [268, 102] width 470 height 243
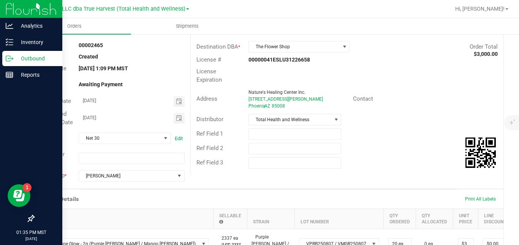
scroll to position [0, 0]
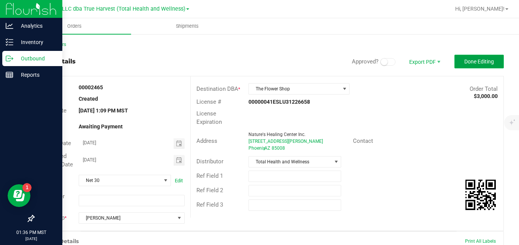
click at [487, 61] on span "Done Editing" at bounding box center [479, 61] width 30 height 6
click at [471, 60] on span "Done Editing" at bounding box center [479, 61] width 30 height 6
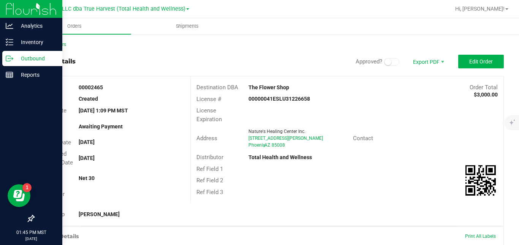
click at [11, 62] on icon at bounding box center [10, 59] width 8 height 8
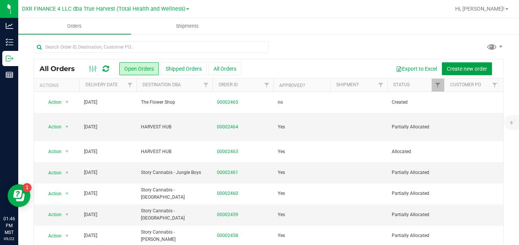
click at [449, 66] on span "Create new order" at bounding box center [467, 69] width 40 height 6
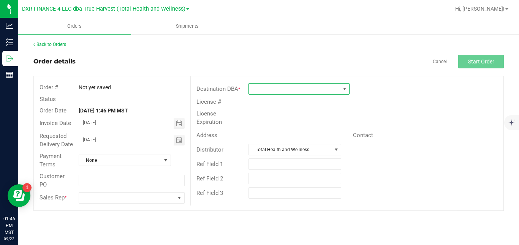
click at [325, 91] on span at bounding box center [294, 89] width 91 height 11
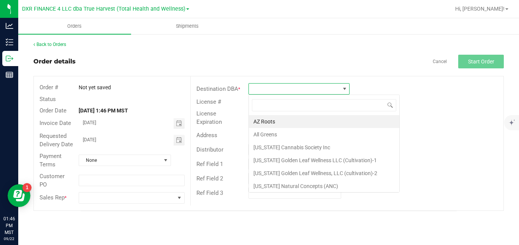
scroll to position [11, 101]
type input "mint"
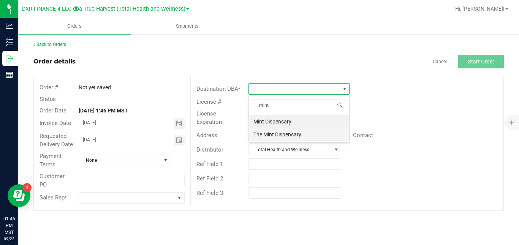
click at [303, 134] on li "The Mint Dispensary" at bounding box center [299, 134] width 100 height 13
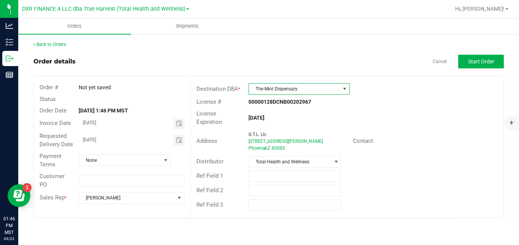
click at [180, 137] on span "Toggle calendar" at bounding box center [179, 140] width 11 height 11
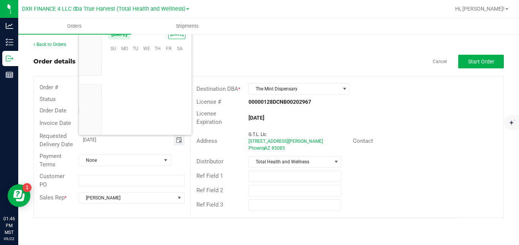
scroll to position [123138, 0]
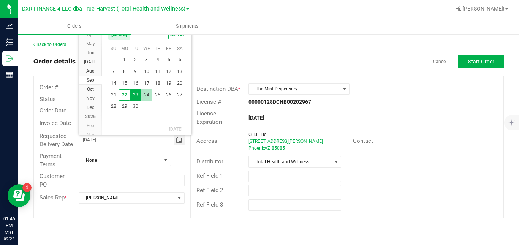
click at [147, 97] on span "24" at bounding box center [146, 95] width 11 height 12
type input "09/24/2025"
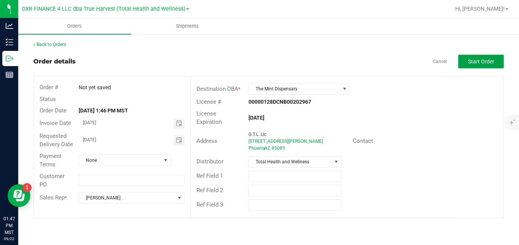
click at [482, 60] on span "Start Order" at bounding box center [481, 61] width 26 height 6
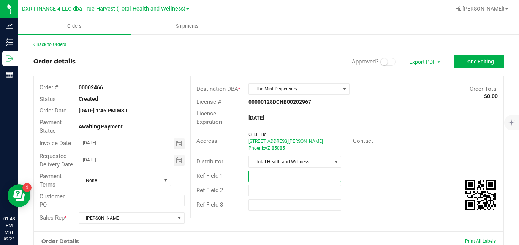
click at [285, 177] on input "text" at bounding box center [294, 175] width 93 height 11
type input "SHANGO BA PICKUP"
click at [369, 188] on div "Ref Field 2" at bounding box center [347, 190] width 312 height 14
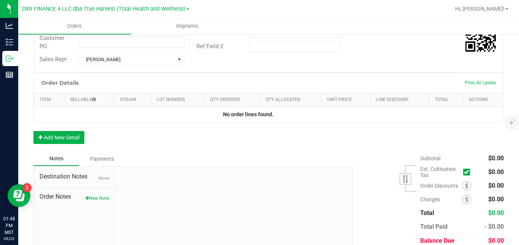
scroll to position [164, 0]
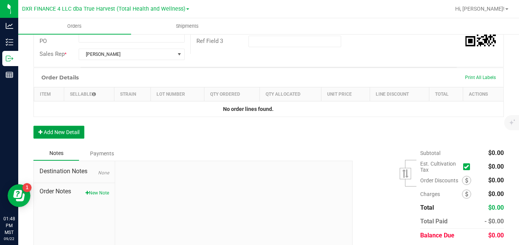
click at [78, 138] on button "Add New Detail" at bounding box center [58, 132] width 51 height 13
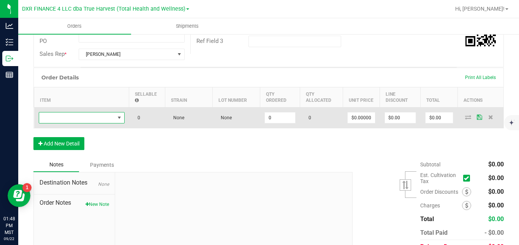
click at [94, 123] on span "NO DATA FOUND" at bounding box center [77, 117] width 76 height 11
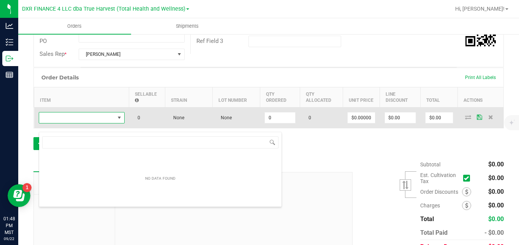
scroll to position [11, 86]
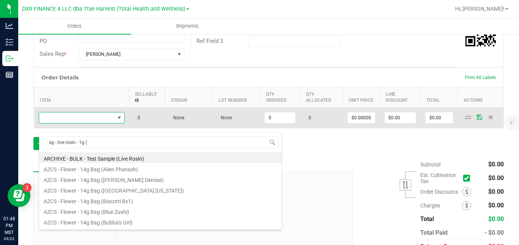
type input "sg - live rosin - 1g (f"
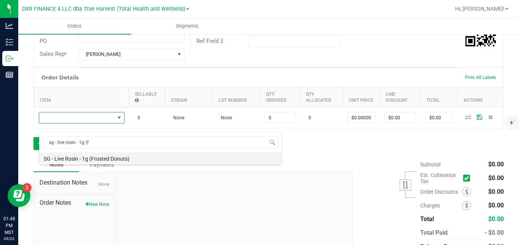
click at [98, 158] on li "SG - Live Rosin - 1g (Frosted Donuts)" at bounding box center [160, 157] width 242 height 11
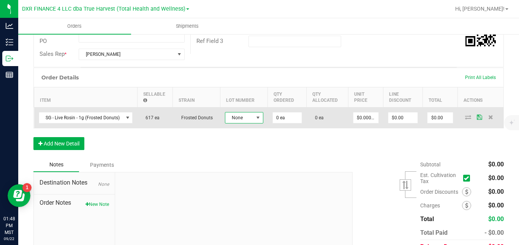
click at [241, 123] on span "None" at bounding box center [239, 117] width 28 height 11
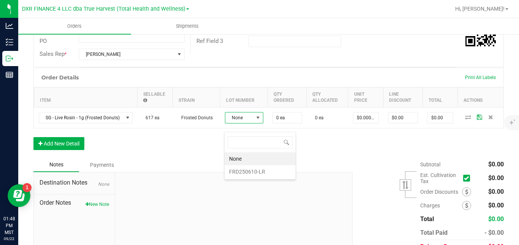
scroll to position [11, 38]
click at [248, 171] on li "FRD250610-LR" at bounding box center [259, 171] width 71 height 13
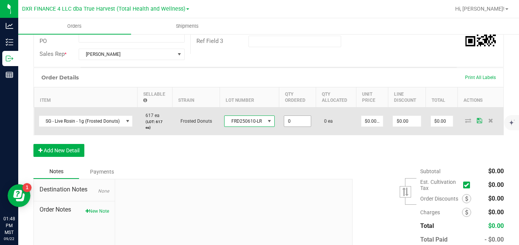
click at [292, 126] on input "0" at bounding box center [297, 121] width 27 height 11
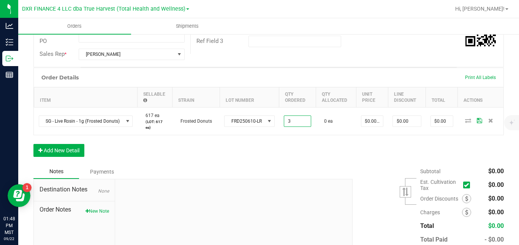
type input "3 ea"
click at [295, 152] on div "Order Details Print All Labels Item Sellable Strain Lot Number Qty Ordered Qty …" at bounding box center [268, 116] width 470 height 97
click at [69, 157] on button "Add New Detail" at bounding box center [58, 150] width 51 height 13
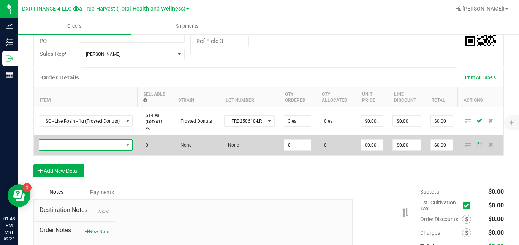
click at [78, 150] on span "NO DATA FOUND" at bounding box center [81, 145] width 84 height 11
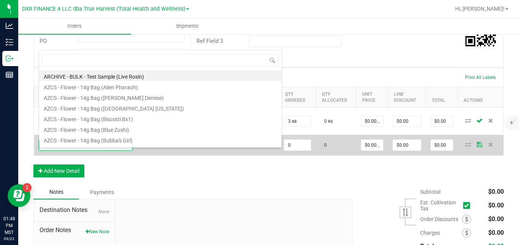
scroll to position [11, 94]
type input "sg - live"
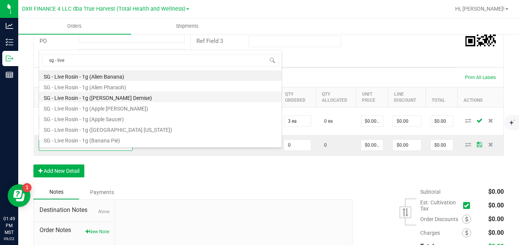
click at [110, 98] on li "SG - Live Rosin - 1g ([PERSON_NAME] Demise)" at bounding box center [160, 97] width 242 height 11
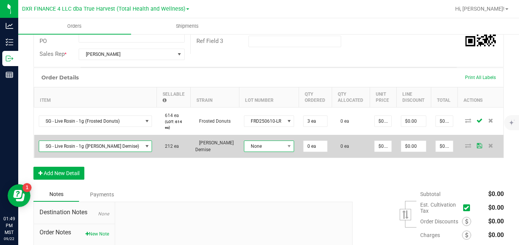
click at [244, 151] on span "None" at bounding box center [264, 146] width 40 height 11
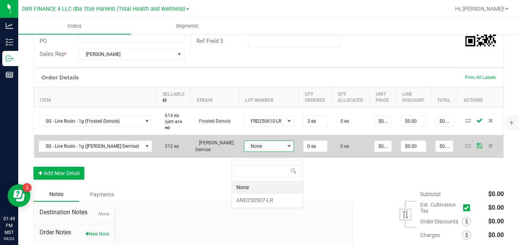
scroll to position [11, 50]
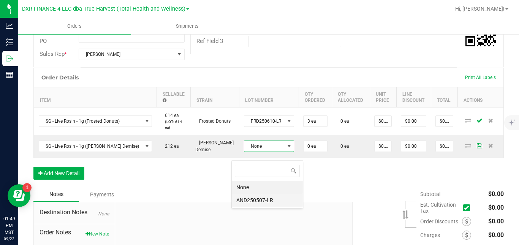
click at [249, 201] on li "AND250507-LR" at bounding box center [267, 200] width 71 height 13
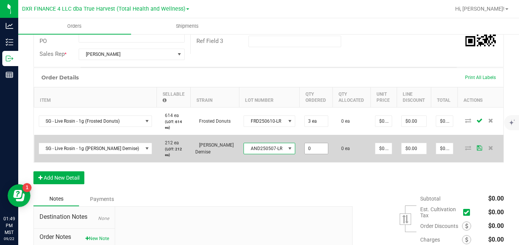
click at [305, 154] on input "0" at bounding box center [316, 148] width 23 height 11
type input "2 ea"
click at [306, 162] on td "2 ea" at bounding box center [316, 148] width 33 height 27
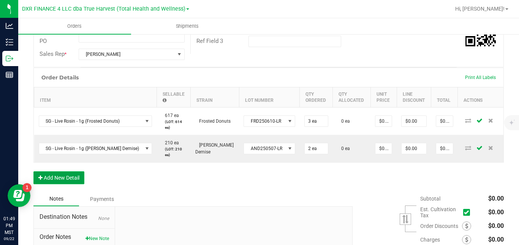
click at [78, 184] on button "Add New Detail" at bounding box center [58, 177] width 51 height 13
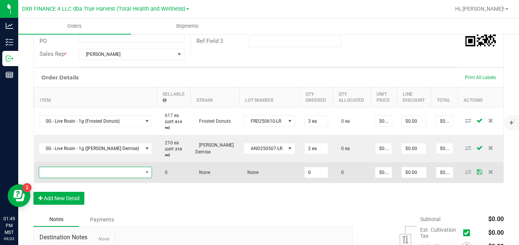
click at [80, 178] on span "NO DATA FOUND" at bounding box center [90, 172] width 103 height 11
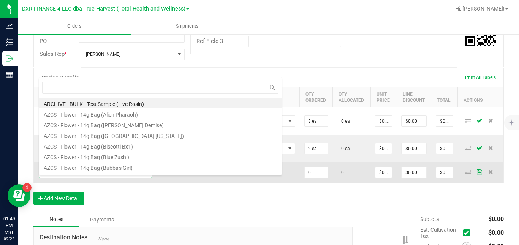
scroll to position [11, 101]
type input "sg - live"
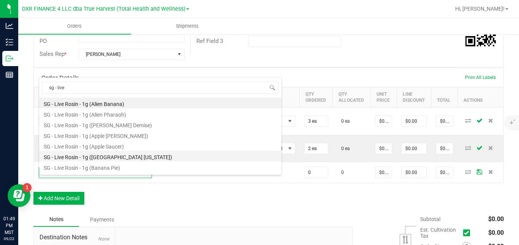
click at [92, 155] on li "SG - Live Rosin - 1g ([GEOGRAPHIC_DATA] [US_STATE])" at bounding box center [160, 156] width 242 height 11
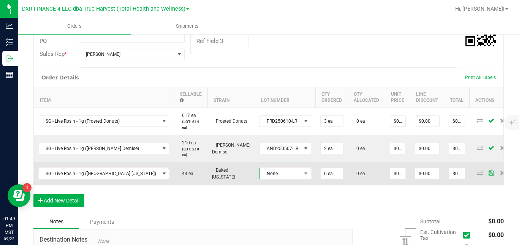
click at [260, 179] on span "None" at bounding box center [280, 173] width 41 height 11
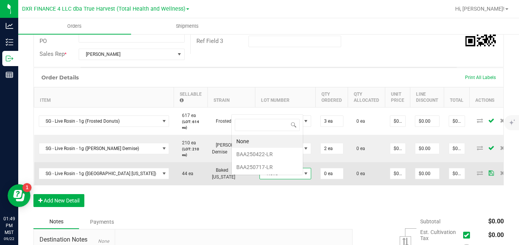
scroll to position [11, 51]
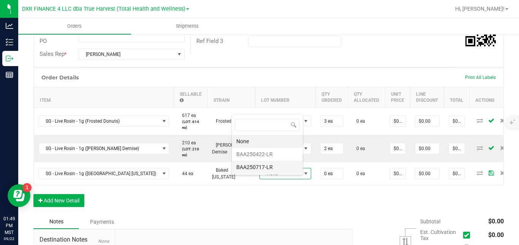
click at [252, 167] on li "BAA250717-LR" at bounding box center [267, 167] width 71 height 13
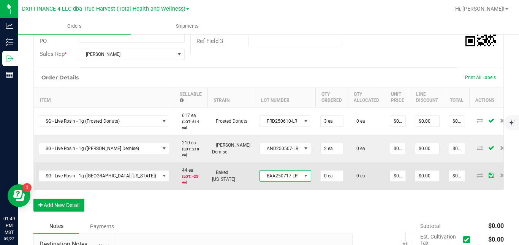
click at [260, 181] on span "BAA250717-LR" at bounding box center [280, 175] width 41 height 11
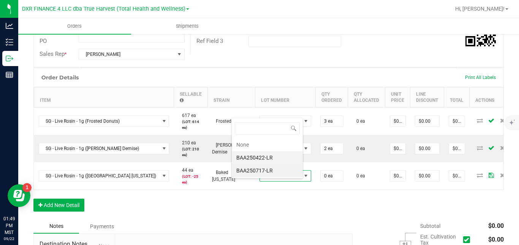
click at [260, 155] on li "BAA250422-LR" at bounding box center [267, 157] width 71 height 13
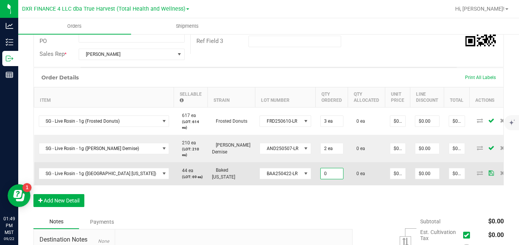
click at [320, 179] on input "0" at bounding box center [331, 173] width 22 height 11
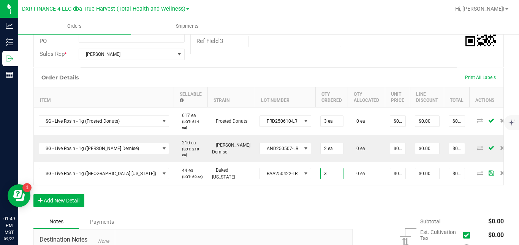
type input "3 ea"
click at [305, 202] on div "Order Details Print All Labels Item Sellable Strain Lot Number Qty Ordered Qty …" at bounding box center [268, 141] width 470 height 147
click at [79, 204] on button "Add New Detail" at bounding box center [58, 200] width 51 height 13
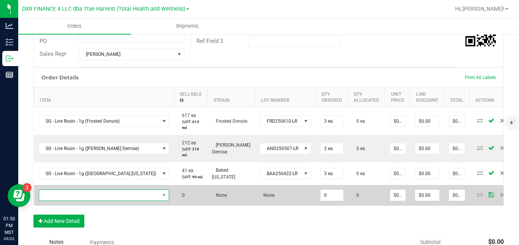
click at [84, 200] on span "NO DATA FOUND" at bounding box center [99, 195] width 120 height 11
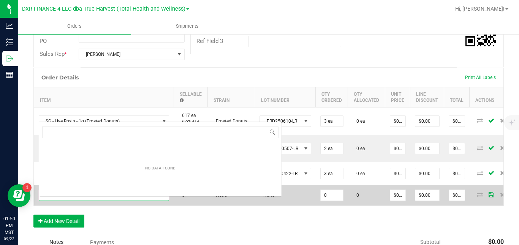
scroll to position [11, 101]
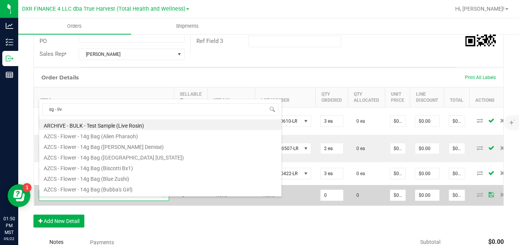
type input "sg - live"
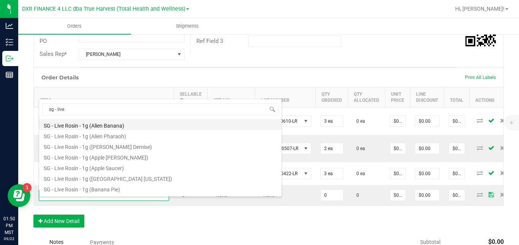
click at [107, 124] on li "SG - Live Rosin - 1g (Alien Banana)" at bounding box center [160, 124] width 242 height 11
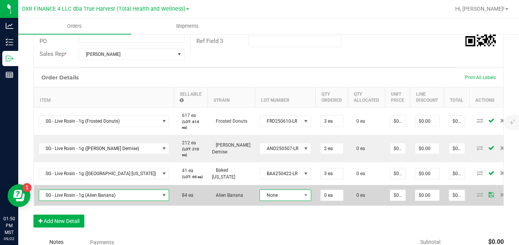
click at [260, 200] on span "None" at bounding box center [280, 195] width 41 height 11
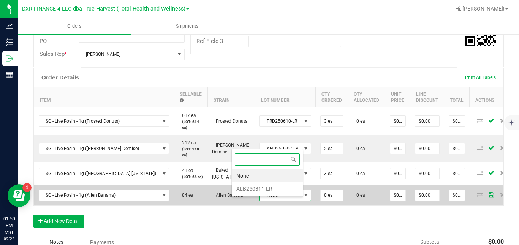
scroll to position [11, 51]
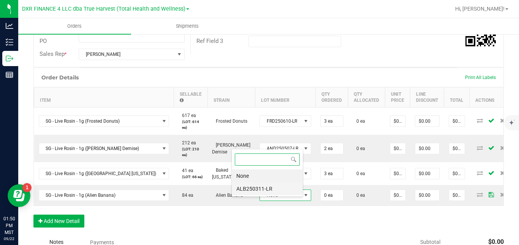
click at [250, 189] on li "ALB250311-LR" at bounding box center [267, 188] width 71 height 13
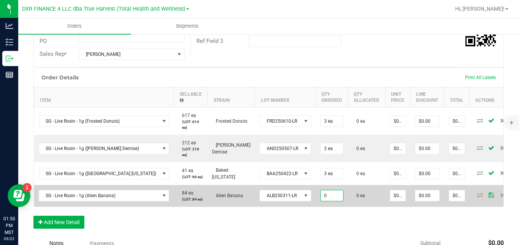
click at [320, 201] on input "0" at bounding box center [331, 195] width 22 height 11
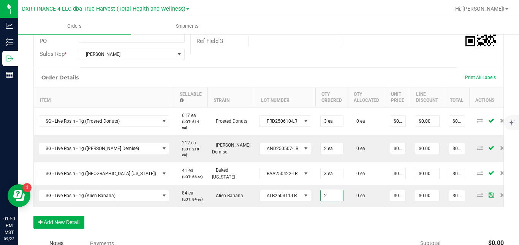
type input "2 ea"
click at [323, 217] on div "Order Details Print All Labels Item Sellable Strain Lot Number Qty Ordered Qty …" at bounding box center [268, 152] width 470 height 169
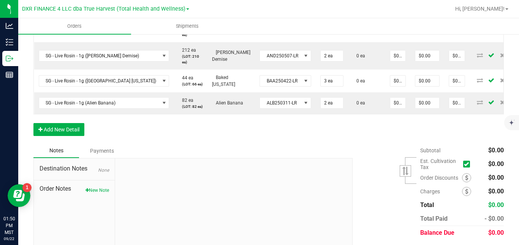
scroll to position [267, 0]
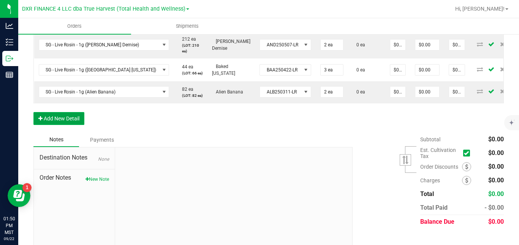
click at [74, 125] on button "Add New Detail" at bounding box center [58, 118] width 51 height 13
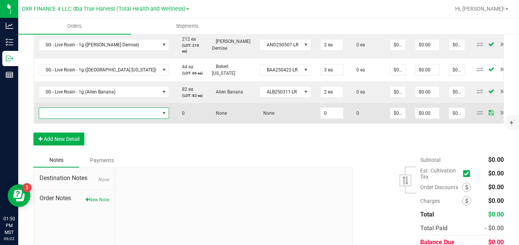
click at [79, 118] on span "NO DATA FOUND" at bounding box center [99, 113] width 120 height 11
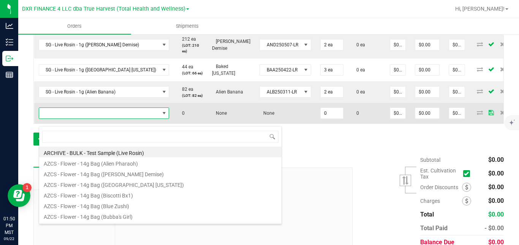
scroll to position [11, 101]
type input "btq - v"
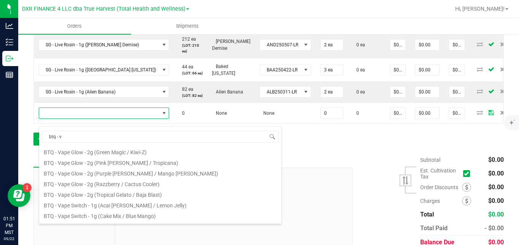
scroll to position [66, 0]
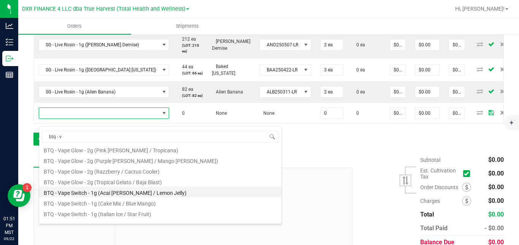
click at [210, 194] on li "BTQ - Vape Switch - 1g (Acai [PERSON_NAME] / Lemon Jelly)" at bounding box center [160, 191] width 242 height 11
type input "0 ea"
type input "$22.50000"
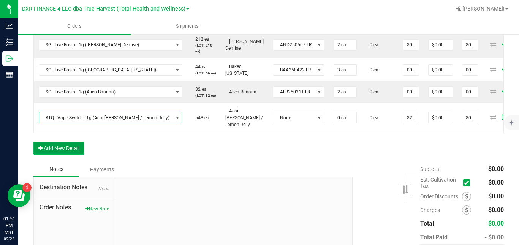
click at [78, 155] on button "Add New Detail" at bounding box center [58, 148] width 51 height 13
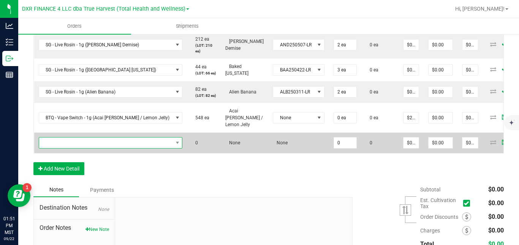
click at [86, 148] on span "NO DATA FOUND" at bounding box center [106, 142] width 134 height 11
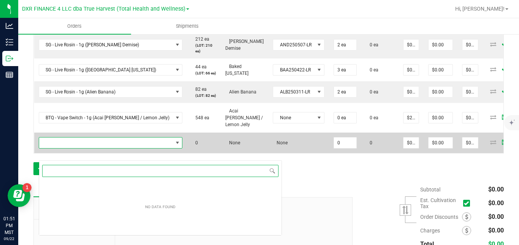
scroll to position [11, 120]
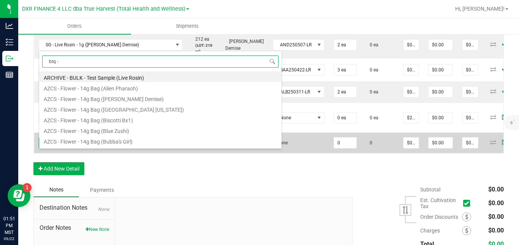
type input "btq - v"
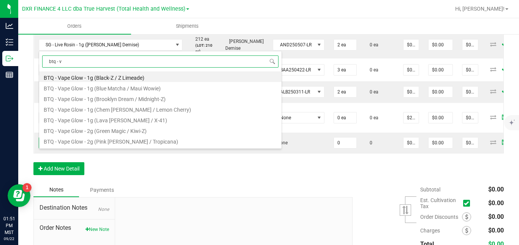
scroll to position [66, 0]
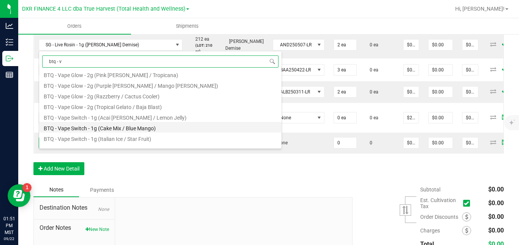
click at [158, 125] on li "BTQ - Vape Switch - 1g (Cake Mix / Blue Mango)" at bounding box center [160, 127] width 242 height 11
type input "0 ea"
type input "$22.50000"
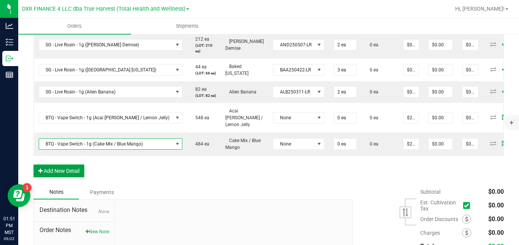
click at [82, 177] on button "Add New Detail" at bounding box center [58, 170] width 51 height 13
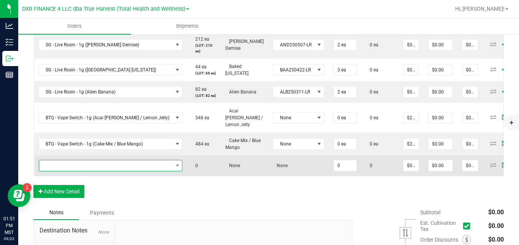
click at [84, 171] on span "NO DATA FOUND" at bounding box center [106, 165] width 134 height 11
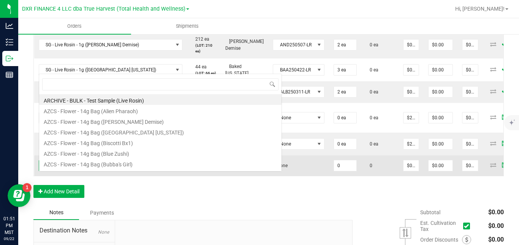
scroll to position [11, 120]
type input "btq - v"
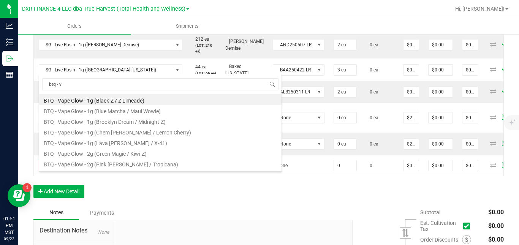
scroll to position [66, 0]
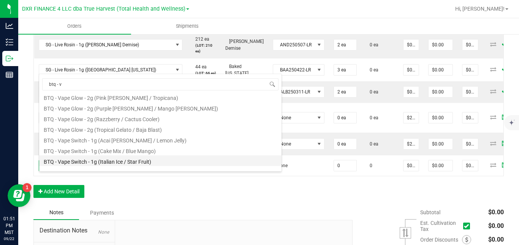
click at [193, 162] on li "BTQ - Vape Switch - 1g (Italian Ice / Star Fruit)" at bounding box center [160, 160] width 242 height 11
type input "0 ea"
type input "$22.50000"
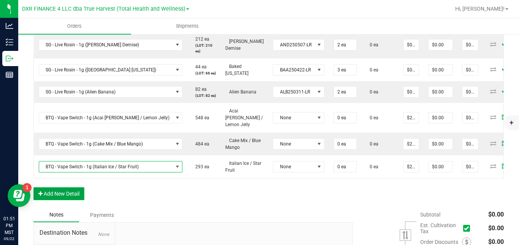
click at [80, 200] on button "Add New Detail" at bounding box center [58, 193] width 51 height 13
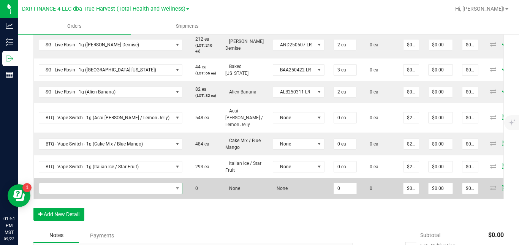
click at [90, 194] on span "NO DATA FOUND" at bounding box center [106, 188] width 134 height 11
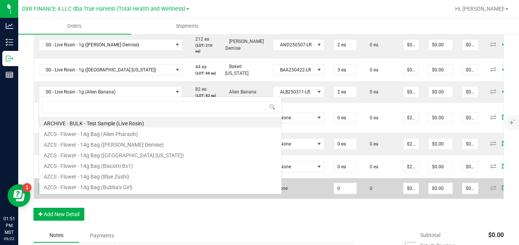
scroll to position [11, 120]
type input "btq - v"
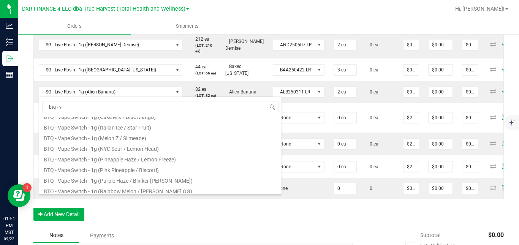
scroll to position [133, 0]
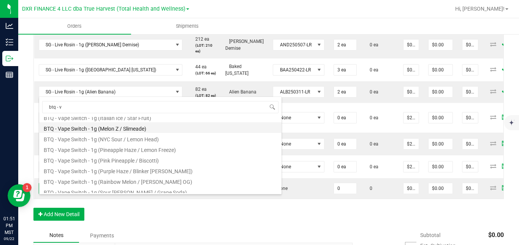
click at [170, 130] on li "BTQ - Vape Switch - 1g (Melon Z / Slimeade)" at bounding box center [160, 127] width 242 height 11
type input "0 ea"
type input "$22.50000"
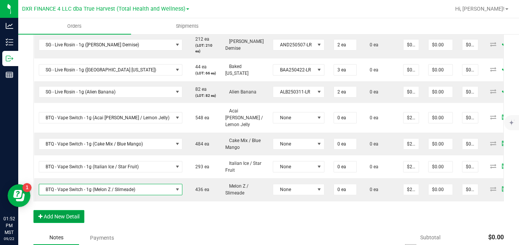
click at [72, 223] on button "Add New Detail" at bounding box center [58, 216] width 51 height 13
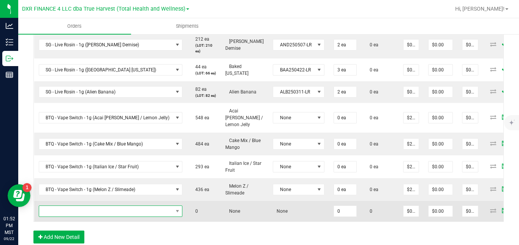
click at [76, 216] on span "NO DATA FOUND" at bounding box center [106, 211] width 134 height 11
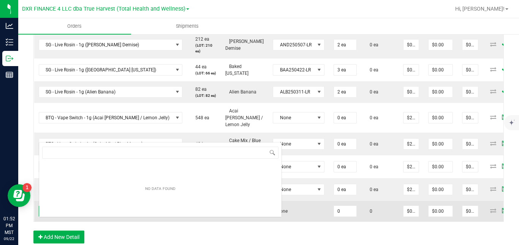
scroll to position [11, 120]
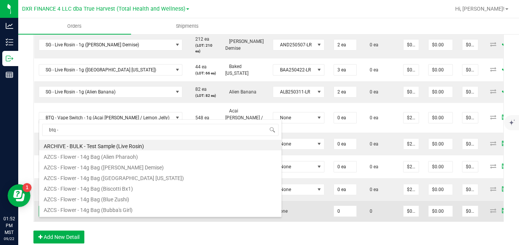
type input "btq - v"
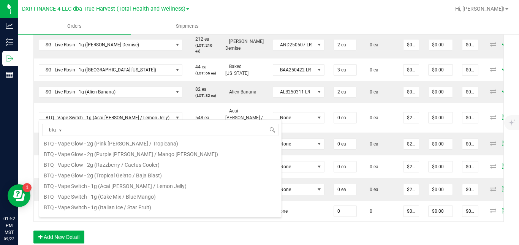
scroll to position [133, 0]
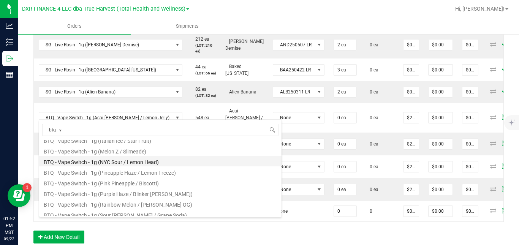
click at [169, 164] on li "BTQ - Vape Switch - 1g (NYC Sour / Lemon Head)" at bounding box center [160, 161] width 242 height 11
type input "0 ea"
type input "$22.50000"
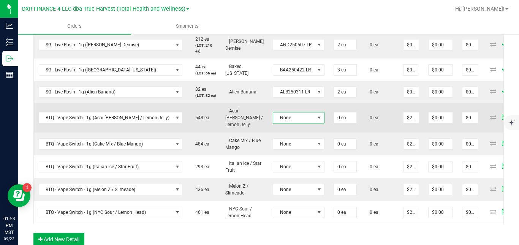
click at [276, 123] on span "None" at bounding box center [293, 117] width 41 height 11
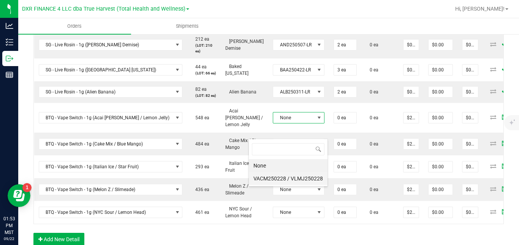
click at [275, 178] on VLMJ250228 "VACM250228 / VLMJ250228" at bounding box center [288, 178] width 79 height 13
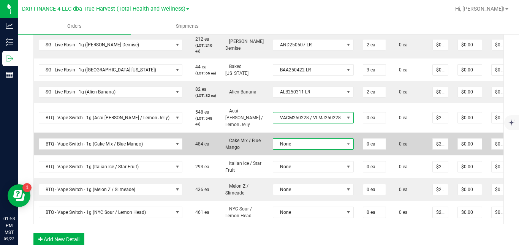
click at [273, 149] on span "None" at bounding box center [308, 144] width 71 height 11
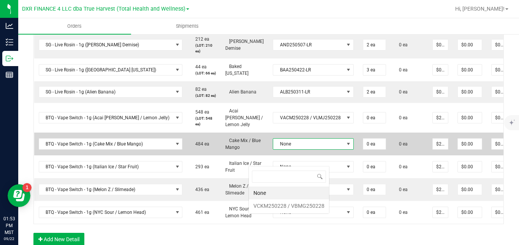
scroll to position [11, 79]
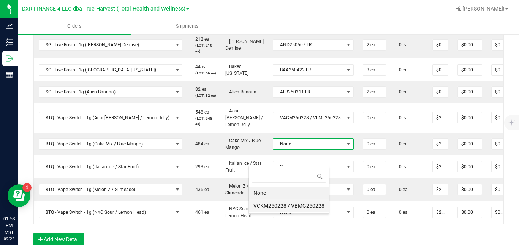
click at [270, 205] on VBMG250228 "VCKM250228 / VBMG250228" at bounding box center [289, 205] width 80 height 13
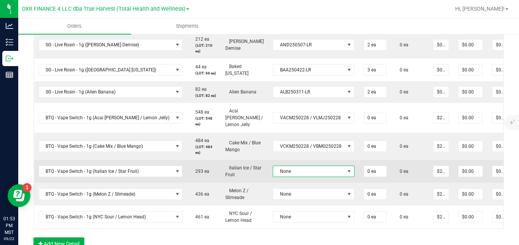
click at [276, 177] on span "None" at bounding box center [308, 171] width 71 height 11
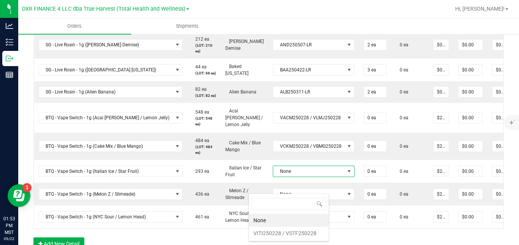
scroll to position [11, 80]
click at [270, 233] on VSTF250228 "VITI250228 / VSTF250228" at bounding box center [289, 233] width 80 height 13
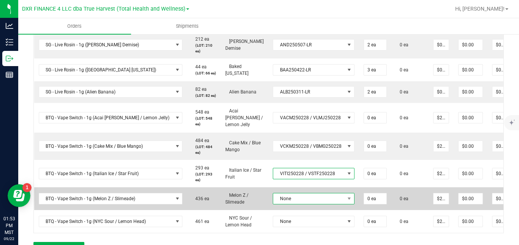
click at [275, 204] on span "None" at bounding box center [308, 198] width 71 height 11
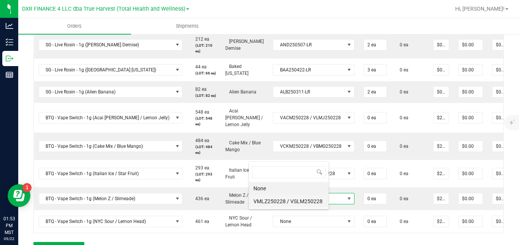
click at [282, 202] on VSLM250228 "VMLZ250228 / VSLM250228" at bounding box center [289, 201] width 80 height 13
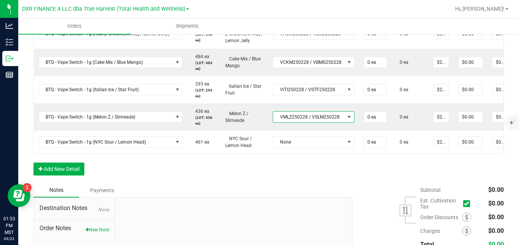
scroll to position [352, 0]
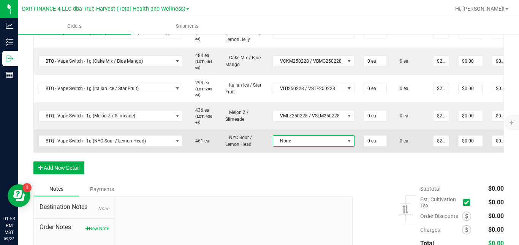
click at [310, 146] on span "None" at bounding box center [308, 141] width 71 height 11
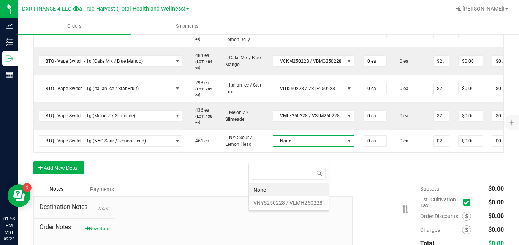
scroll to position [11, 80]
click at [305, 202] on VLMH250228 "VNYS250228 / VLMH250228" at bounding box center [289, 202] width 80 height 13
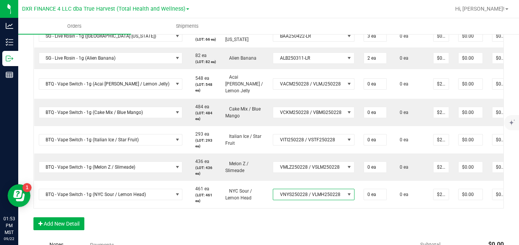
scroll to position [302, 0]
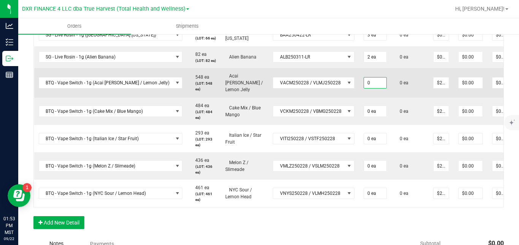
click at [364, 88] on input "0" at bounding box center [375, 82] width 22 height 11
type input "4 ea"
type input "$90.00"
click at [391, 98] on td "0 ea" at bounding box center [409, 83] width 37 height 30
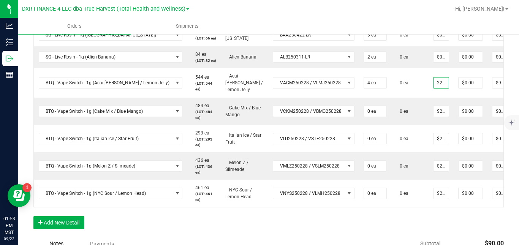
click at [433, 88] on input "22.5" at bounding box center [440, 82] width 15 height 11
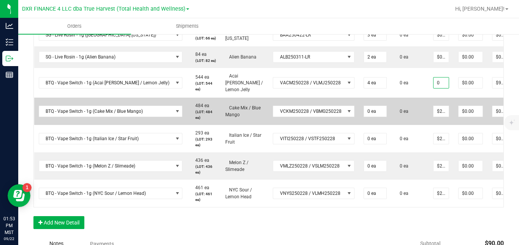
type input "$0.00000"
type input "$0.00"
click at [391, 114] on td "0 ea" at bounding box center [409, 111] width 37 height 27
click at [364, 117] on input "0" at bounding box center [375, 111] width 22 height 11
type input "4 ea"
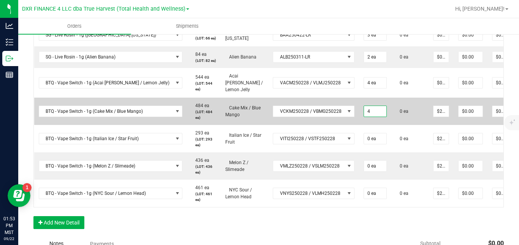
type input "$90.00"
click at [391, 125] on td "0 ea" at bounding box center [409, 111] width 37 height 27
click at [433, 117] on input "22.5" at bounding box center [440, 111] width 15 height 11
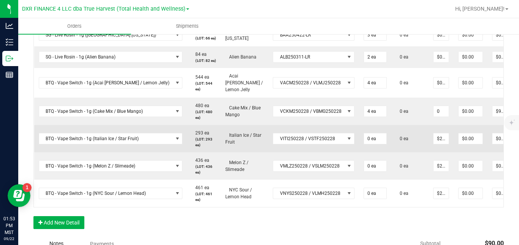
type input "$0.00000"
type input "$0.00"
click at [363, 143] on td "0 ea" at bounding box center [375, 138] width 32 height 27
click at [364, 144] on input "0" at bounding box center [375, 138] width 22 height 11
type input "4 ea"
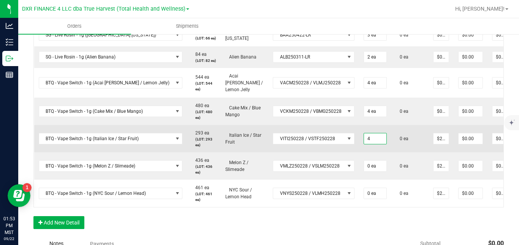
type input "$90.00"
click at [391, 152] on td "0 ea" at bounding box center [409, 138] width 37 height 27
click at [433, 144] on input "22.5" at bounding box center [440, 138] width 15 height 11
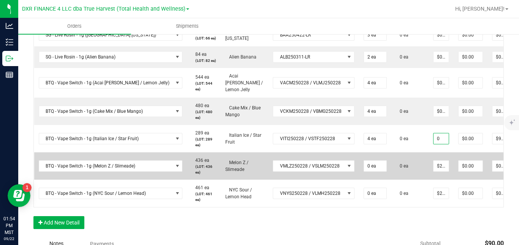
type input "$0.00000"
type input "$0.00"
click at [391, 172] on td "0 ea" at bounding box center [409, 165] width 37 height 27
click at [364, 171] on input "0" at bounding box center [375, 166] width 22 height 11
type input "4 ea"
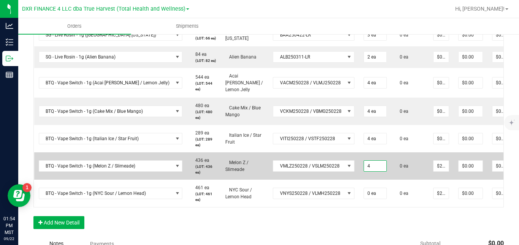
type input "$90.00"
click at [391, 180] on td "0 ea" at bounding box center [409, 165] width 37 height 27
click at [433, 171] on input "$22.50000" at bounding box center [440, 166] width 15 height 11
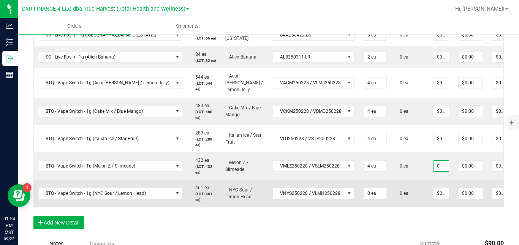
type input "$0.00000"
type input "$0.00"
click at [391, 199] on td "0 ea" at bounding box center [409, 193] width 37 height 27
click at [364, 199] on input "0" at bounding box center [375, 193] width 22 height 11
type input "4 ea"
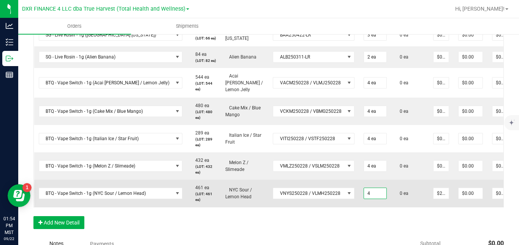
type input "$90.00"
click at [391, 207] on td "0 ea" at bounding box center [409, 193] width 37 height 27
click at [433, 199] on input "22.5" at bounding box center [440, 193] width 15 height 11
type input "$0.00000"
type input "$0.00"
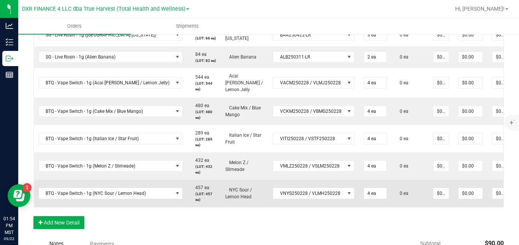
click at [391, 207] on td "0 ea" at bounding box center [409, 193] width 37 height 27
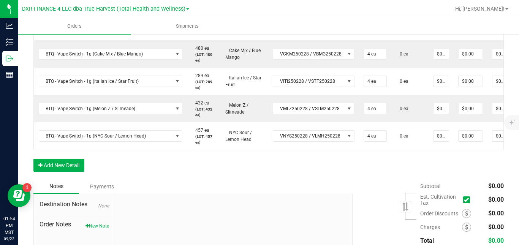
scroll to position [384, 0]
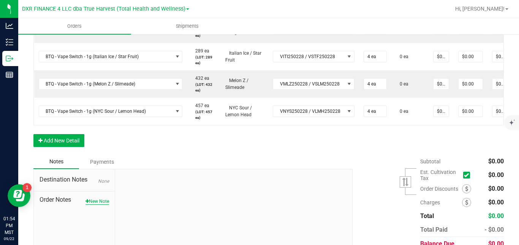
click at [103, 205] on button "New Note" at bounding box center [97, 201] width 24 height 7
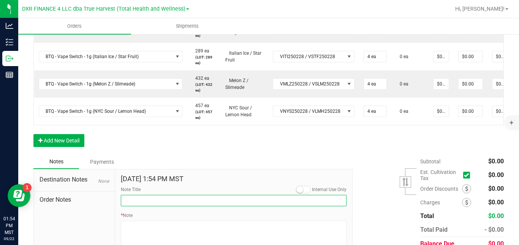
click at [138, 206] on input "Note Title" at bounding box center [234, 200] width 226 height 11
type input "SHANGO BA PICKUP"
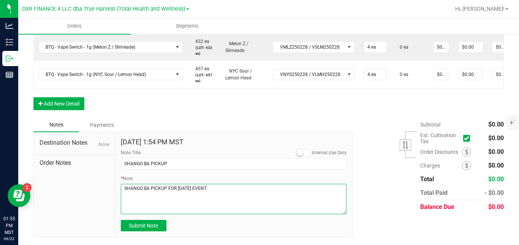
scroll to position [443, 0]
type textarea "SHANGO BA PICKUP FOR [DATE] EVENT"
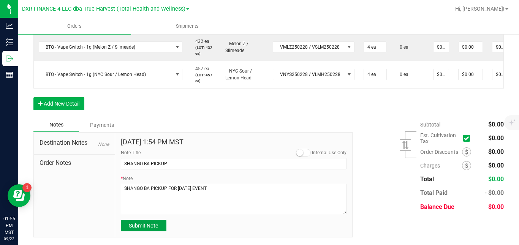
click at [149, 222] on button "Submit Note" at bounding box center [144, 225] width 46 height 11
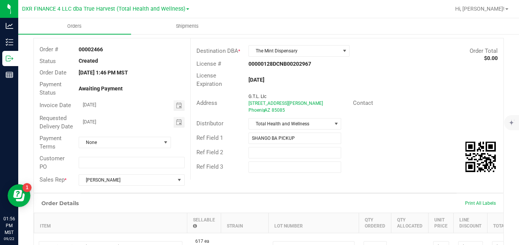
scroll to position [8, 0]
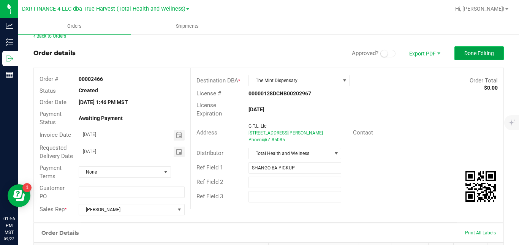
click at [476, 51] on span "Done Editing" at bounding box center [479, 53] width 30 height 6
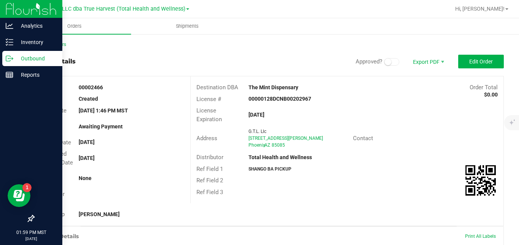
click at [11, 60] on icon at bounding box center [10, 59] width 8 height 8
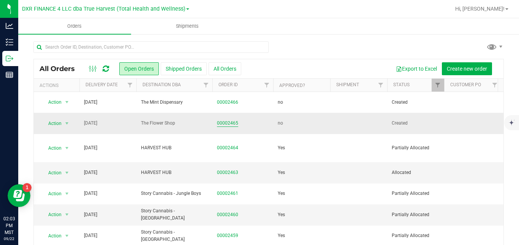
click at [234, 124] on link "00002465" at bounding box center [227, 123] width 21 height 7
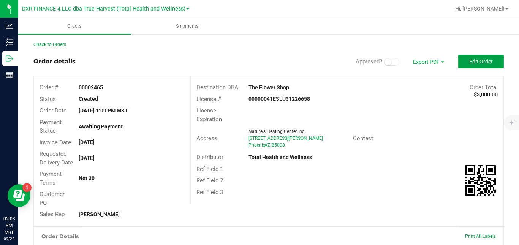
click at [481, 66] on button "Edit Order" at bounding box center [481, 62] width 46 height 14
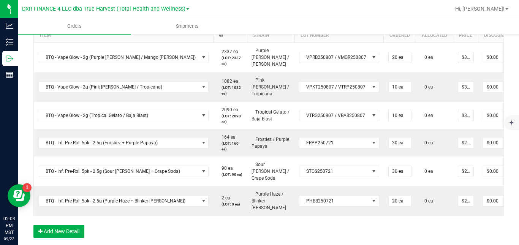
scroll to position [235, 0]
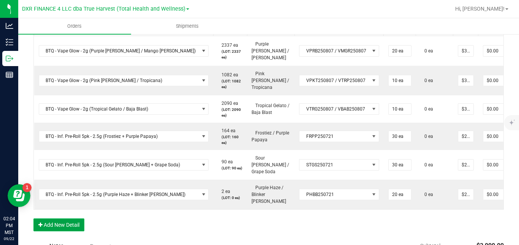
click at [75, 224] on button "Add New Detail" at bounding box center [58, 224] width 51 height 13
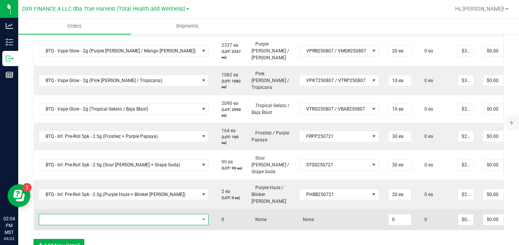
click at [85, 214] on span "NO DATA FOUND" at bounding box center [119, 219] width 160 height 11
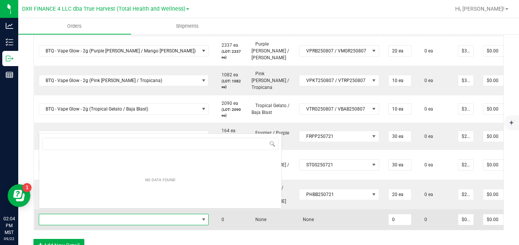
scroll to position [11, 136]
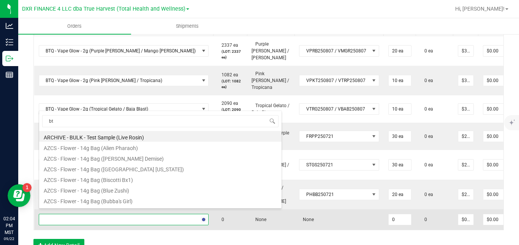
type input "btq"
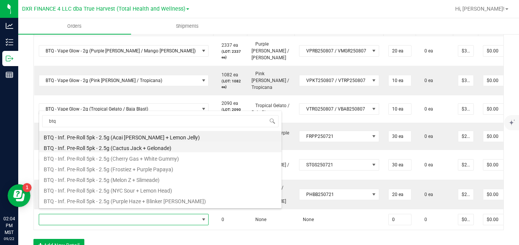
click at [162, 148] on li "BTQ - Inf. Pre-Roll 5pk - 2.5g (Cactus Jack + Gelonade)" at bounding box center [160, 147] width 242 height 11
type input "0 ea"
type input "$22.50000"
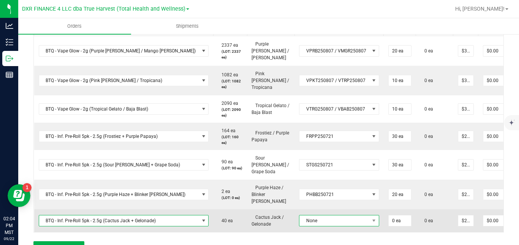
click at [299, 217] on span "None" at bounding box center [334, 220] width 70 height 11
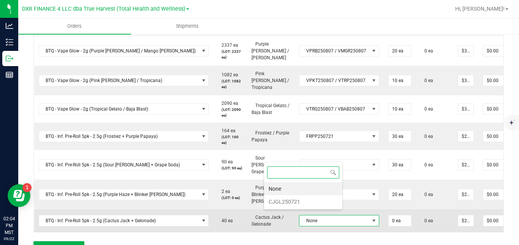
scroll to position [11, 79]
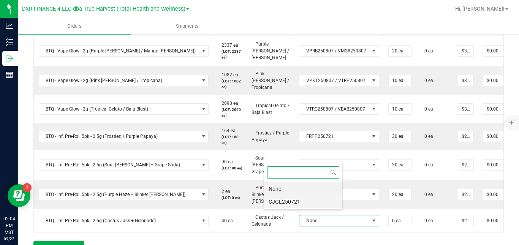
click at [293, 203] on li "CJGL250721" at bounding box center [303, 201] width 78 height 13
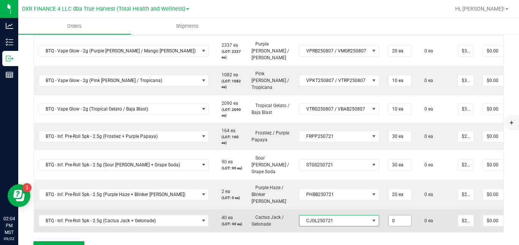
click at [388, 218] on input "0" at bounding box center [399, 220] width 22 height 11
type input "10 ea"
type input "$225.00"
click at [416, 225] on td "0 ea" at bounding box center [434, 220] width 37 height 23
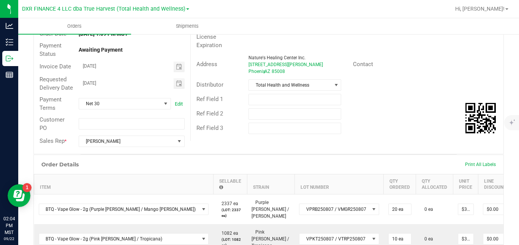
scroll to position [17, 0]
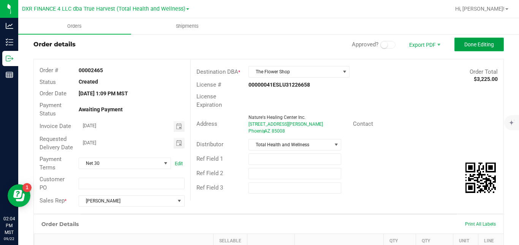
click at [474, 38] on button "Done Editing" at bounding box center [478, 45] width 49 height 14
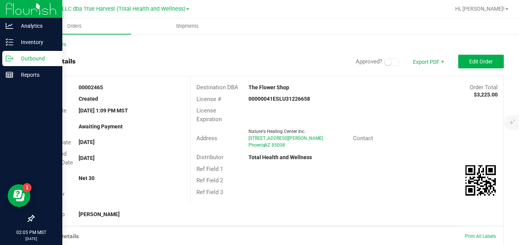
click at [14, 62] on p "Outbound" at bounding box center [36, 58] width 46 height 9
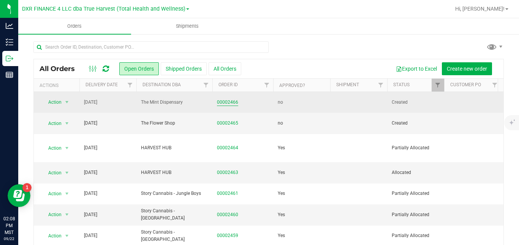
click at [220, 103] on link "00002466" at bounding box center [227, 102] width 21 height 7
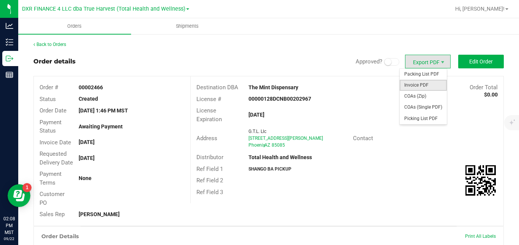
click at [418, 84] on span "Invoice PDF" at bounding box center [422, 85] width 47 height 11
click at [418, 95] on span "COAs (Zip)" at bounding box center [422, 96] width 47 height 11
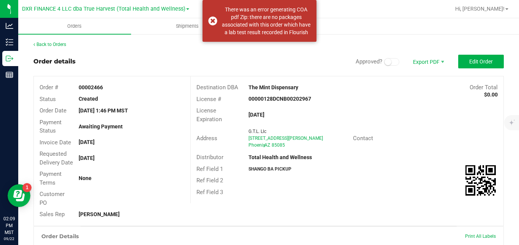
click at [340, 101] on div "00000128DCNB00202967" at bounding box center [295, 99] width 104 height 8
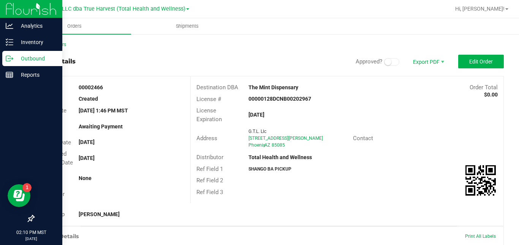
click at [15, 58] on p "Outbound" at bounding box center [36, 58] width 46 height 9
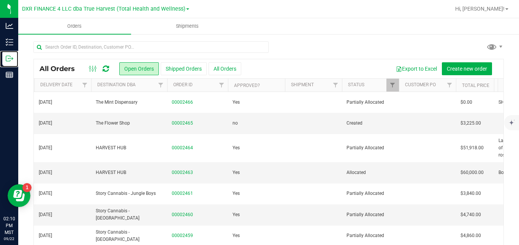
scroll to position [0, 51]
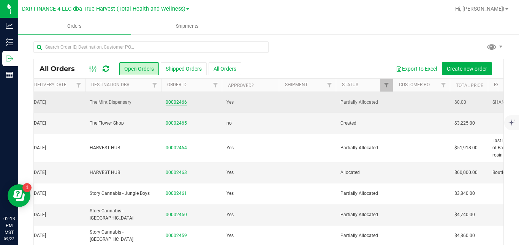
click at [179, 102] on link "00002466" at bounding box center [176, 102] width 21 height 7
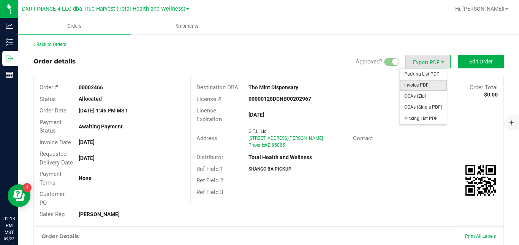
click at [422, 84] on span "Invoice PDF" at bounding box center [422, 85] width 47 height 11
click at [410, 72] on span "Packing List PDF" at bounding box center [422, 74] width 47 height 11
click at [414, 95] on span "COAs (Zip)" at bounding box center [422, 96] width 47 height 11
